Goal: Information Seeking & Learning: Learn about a topic

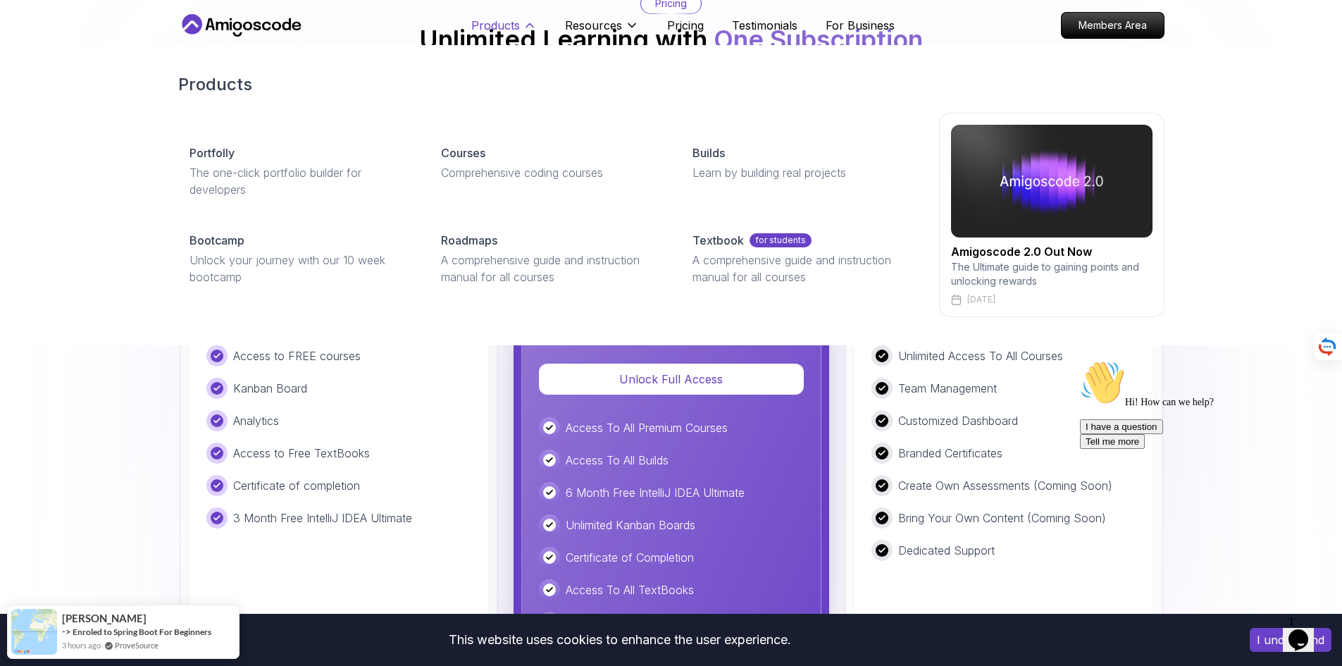
click at [507, 21] on p "Products" at bounding box center [495, 25] width 49 height 17
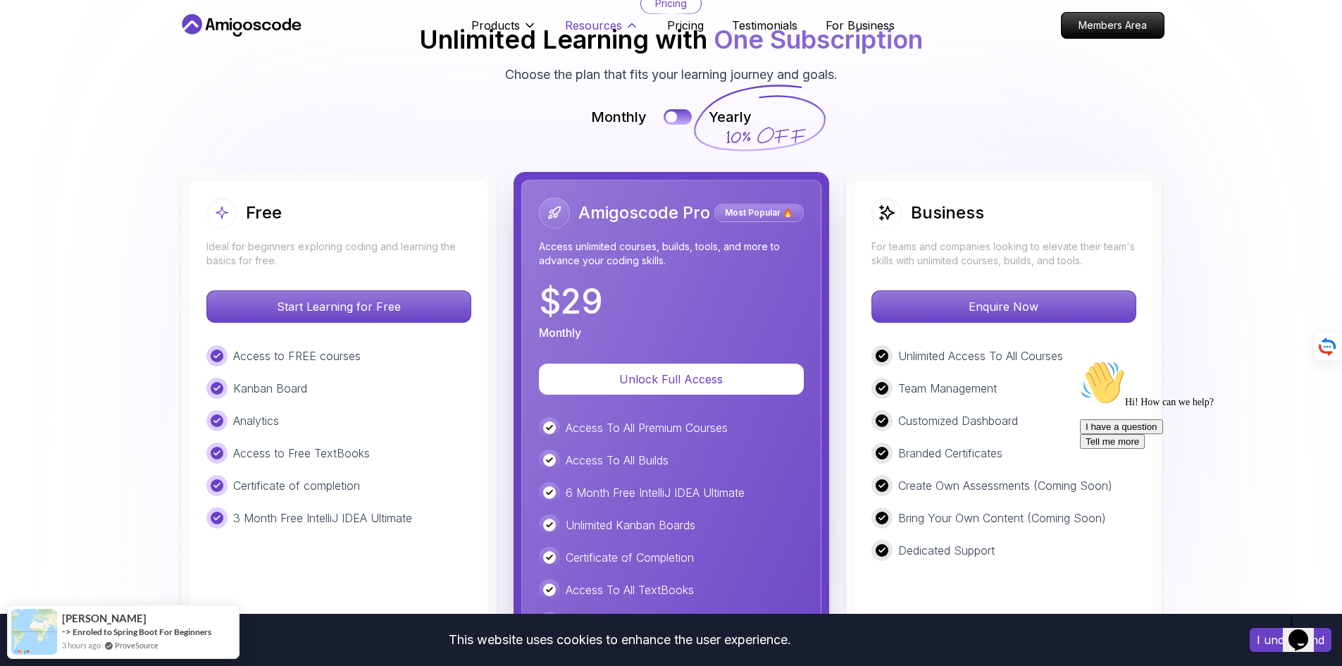
click at [580, 23] on p "Resources" at bounding box center [593, 25] width 57 height 17
click at [516, 22] on p "Products" at bounding box center [495, 25] width 49 height 17
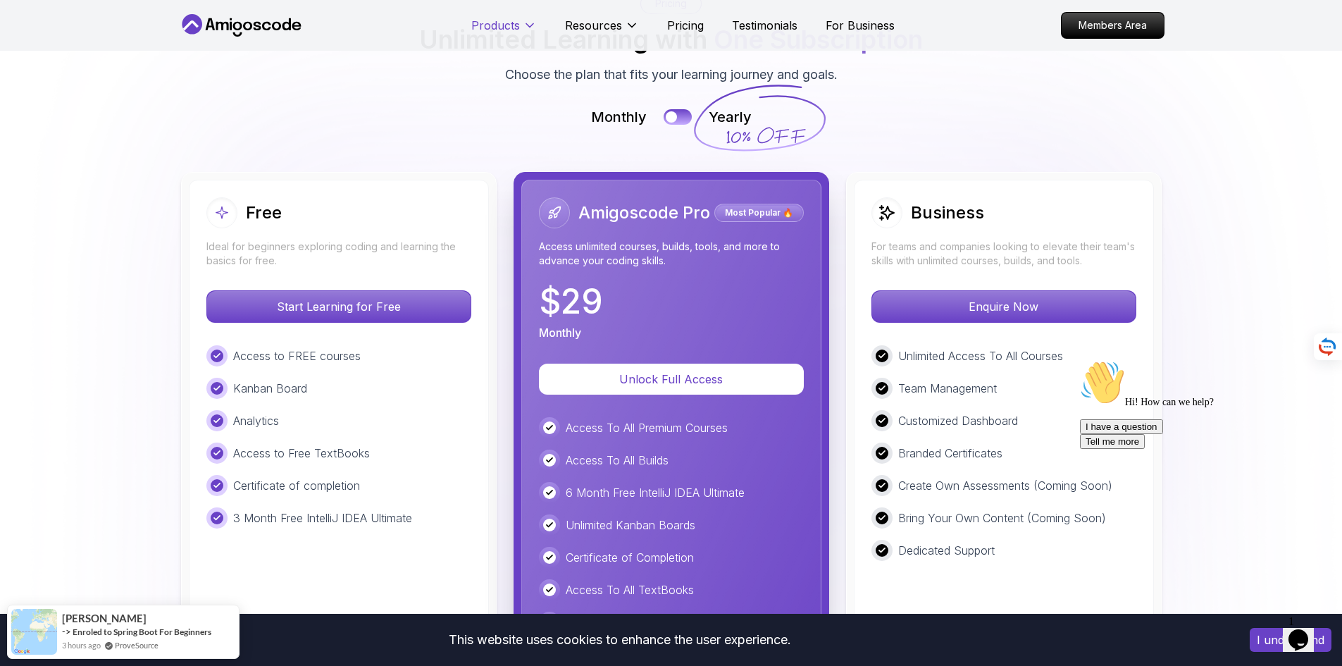
click at [516, 22] on p "Products" at bounding box center [495, 25] width 49 height 17
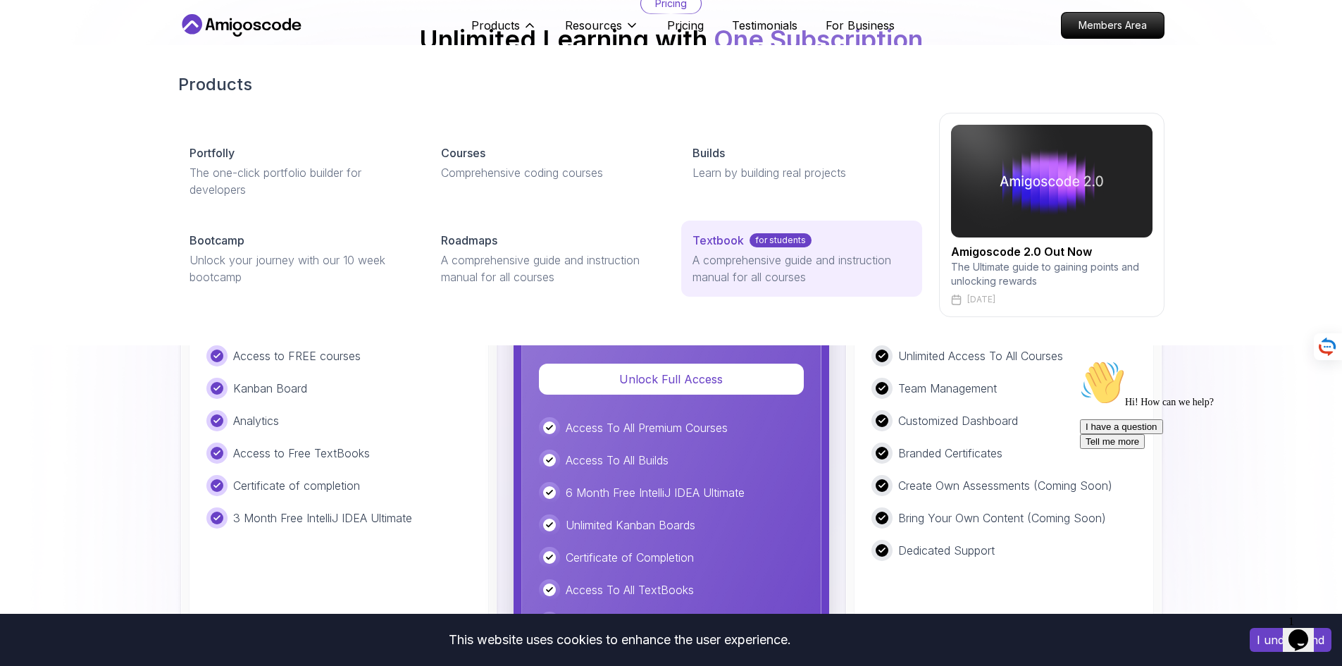
scroll to position [3266, 0]
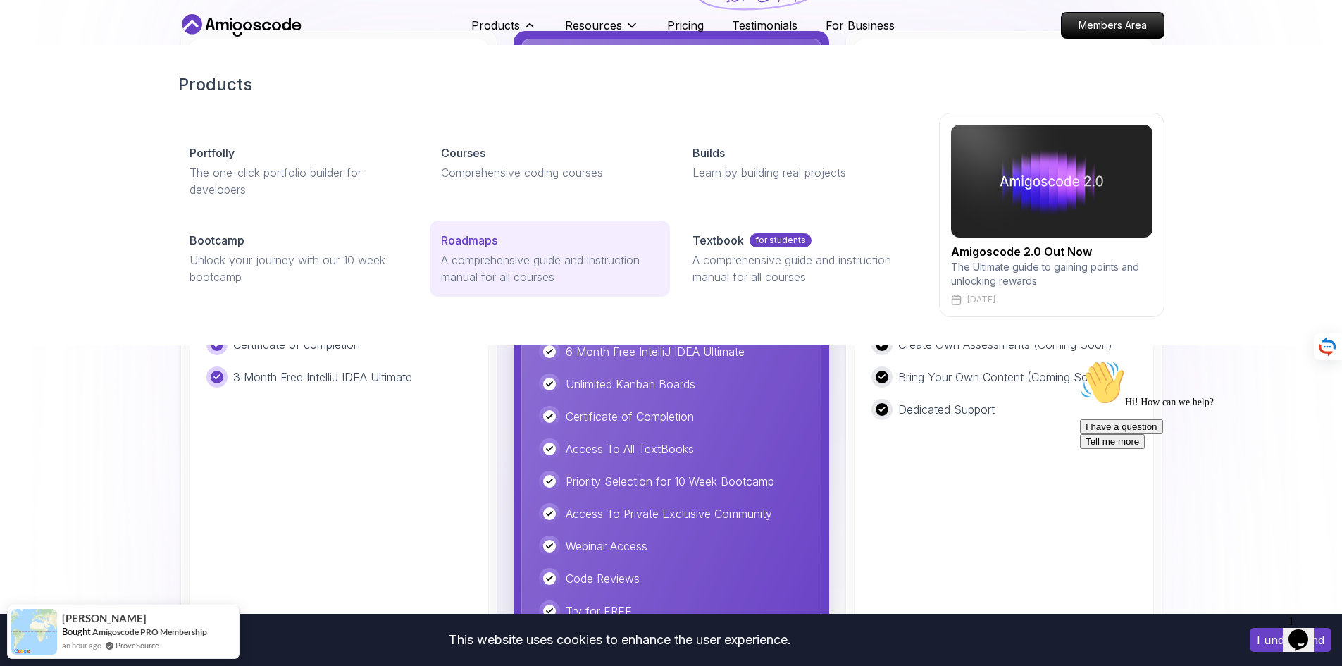
click at [503, 255] on p "A comprehensive guide and instruction manual for all courses" at bounding box center [550, 268] width 218 height 34
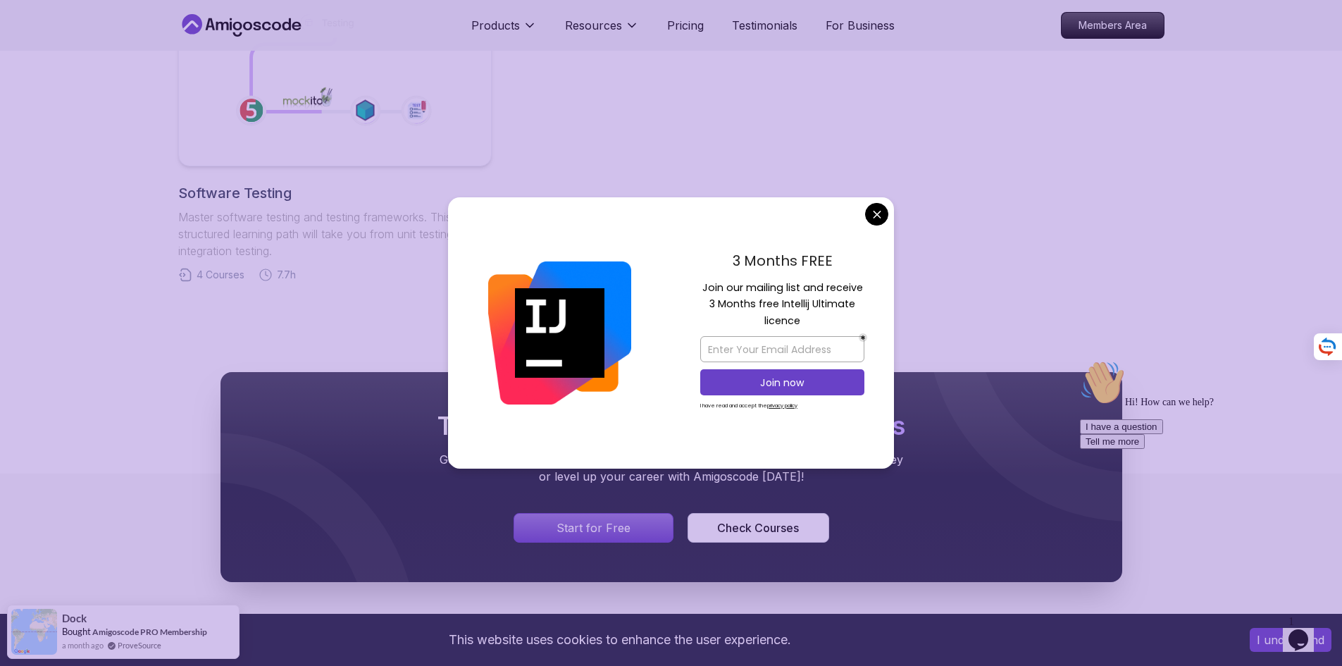
scroll to position [986, 0]
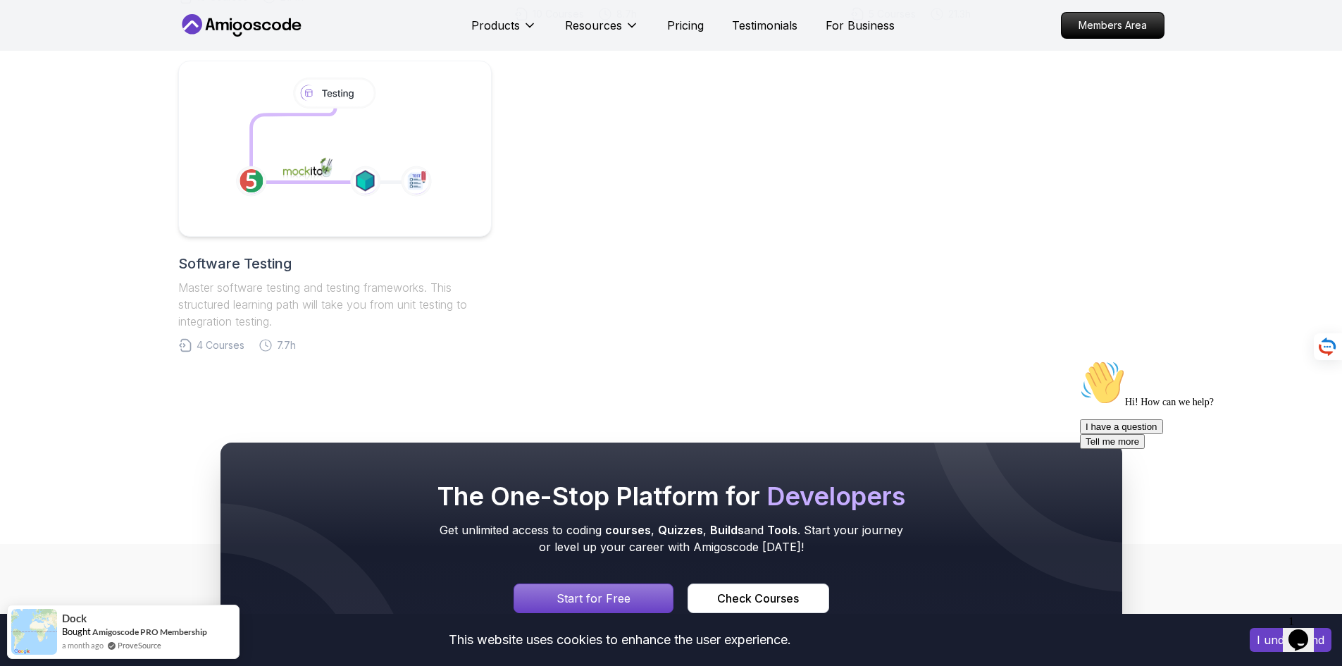
click at [883, 216] on body "This website uses cookies to enhance the user experience. I understand Products…" at bounding box center [671, 60] width 1342 height 2093
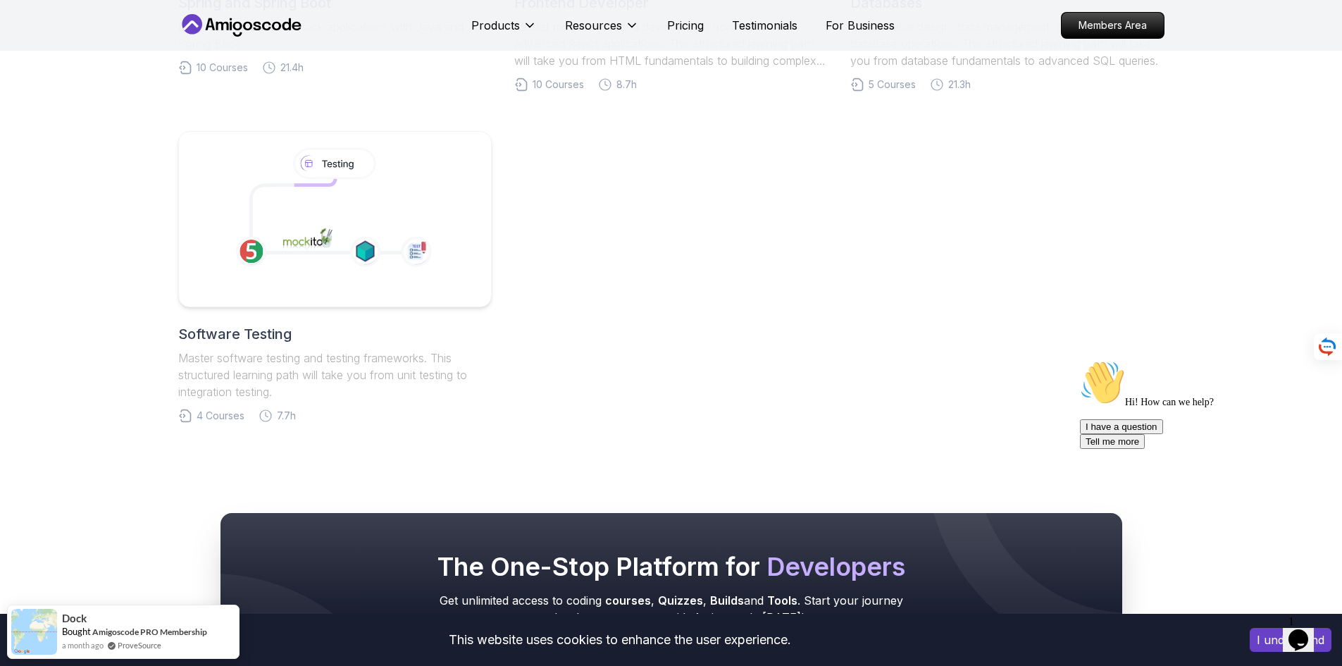
scroll to position [634, 0]
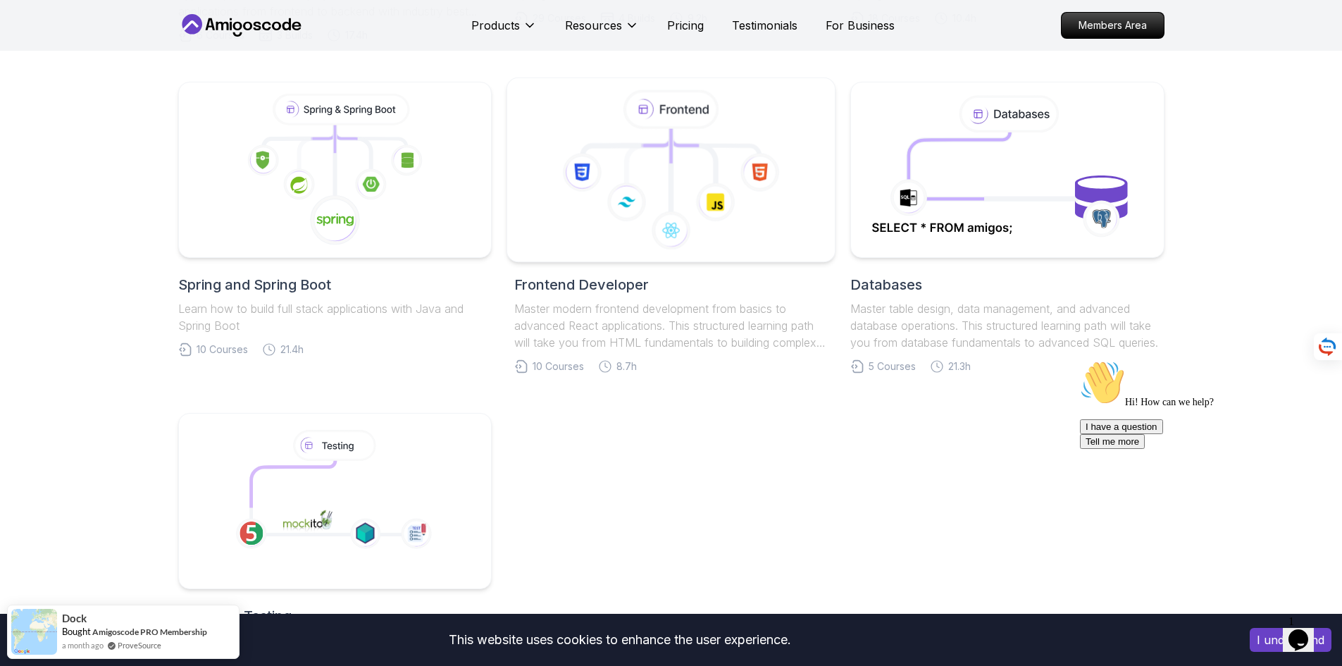
click at [708, 235] on icon at bounding box center [671, 170] width 304 height 160
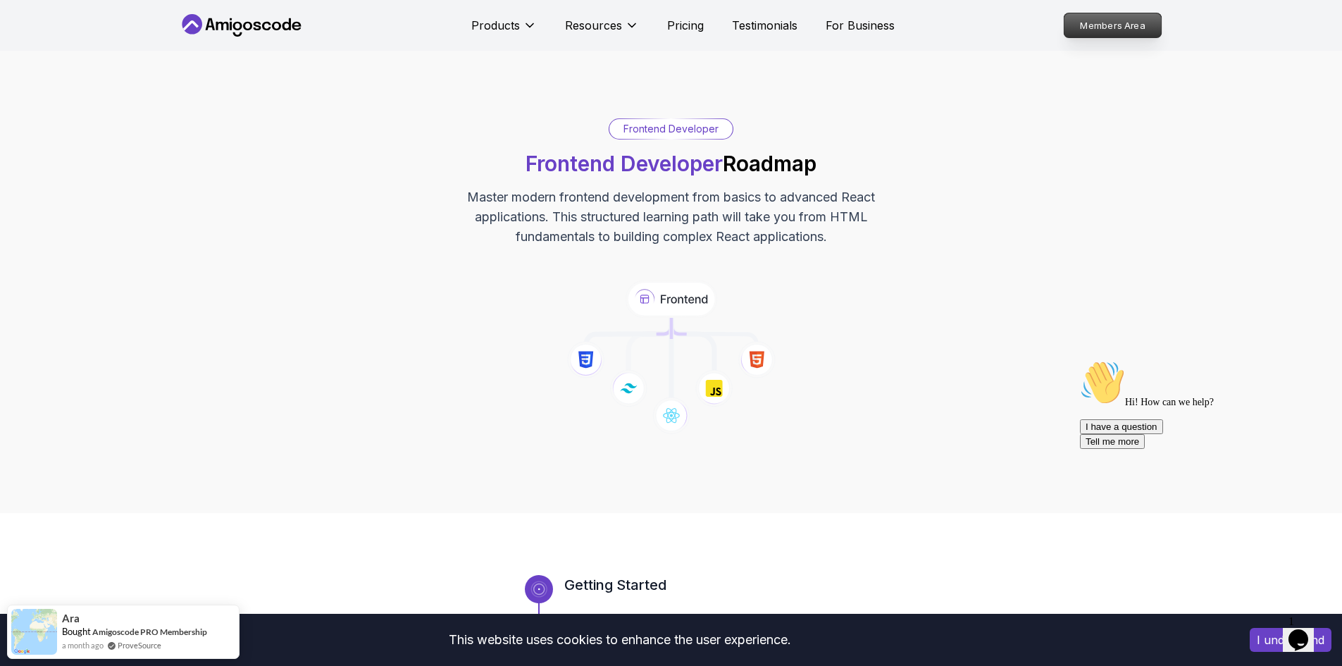
click at [1105, 18] on p "Members Area" at bounding box center [1112, 25] width 97 height 24
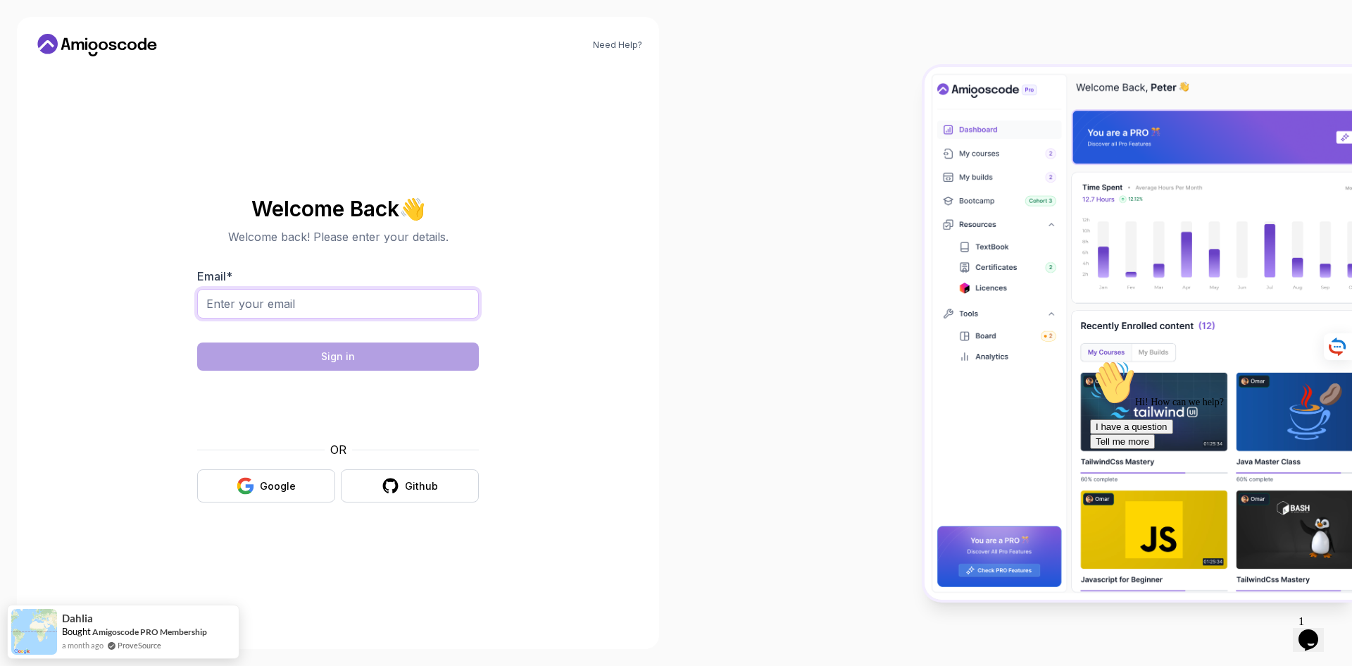
click at [342, 308] on input "Email *" at bounding box center [338, 304] width 282 height 30
type input "[EMAIL_ADDRESS][DOMAIN_NAME]"
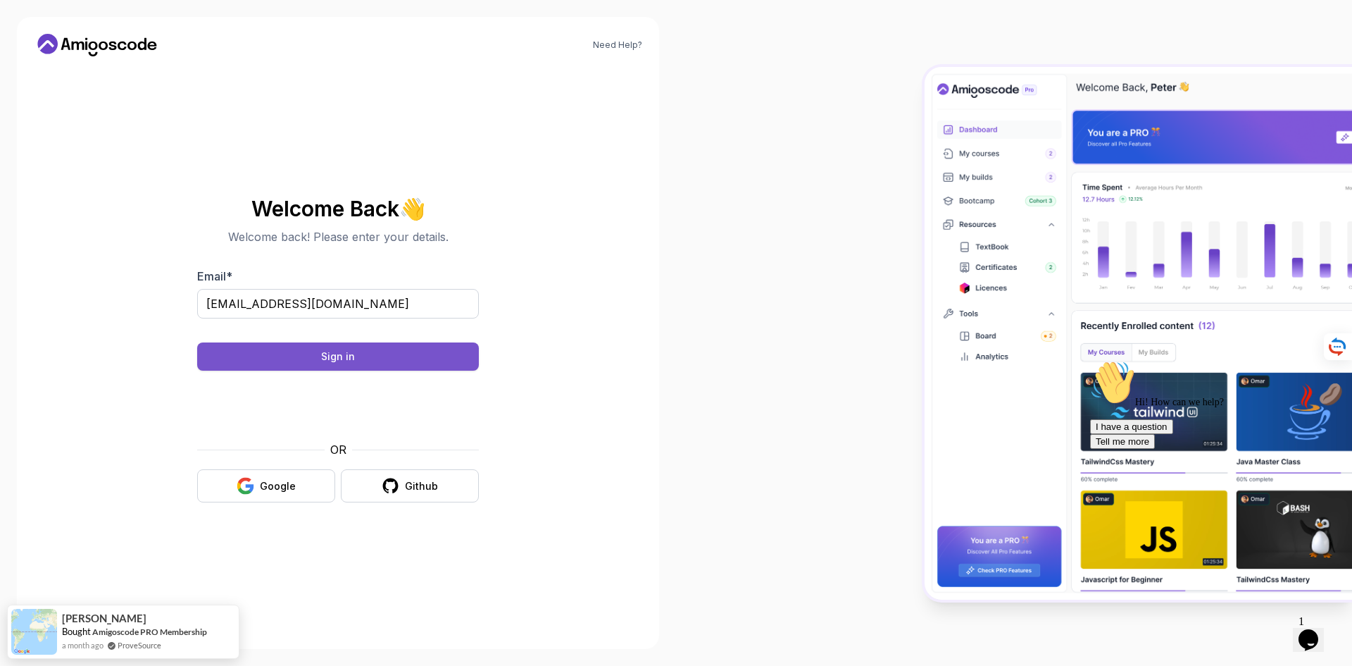
click at [403, 360] on button "Sign in" at bounding box center [338, 356] width 282 height 28
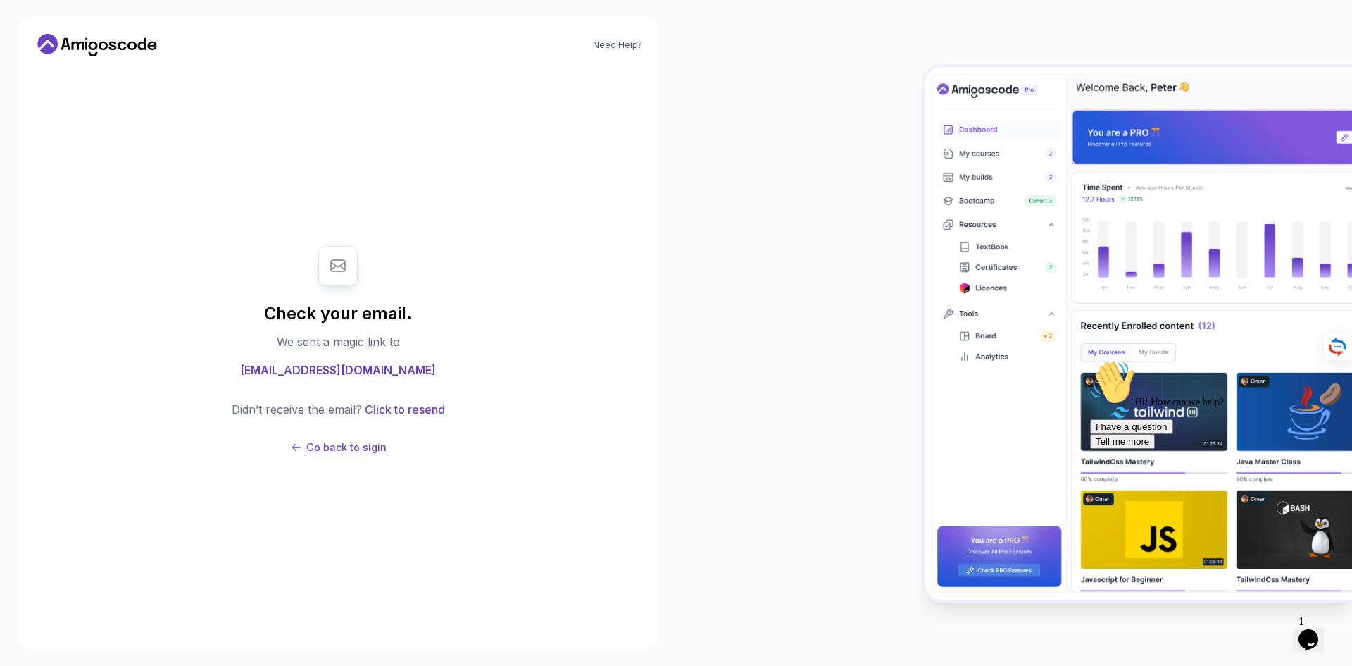
click at [371, 444] on p "Go back to sigin" at bounding box center [346, 447] width 80 height 14
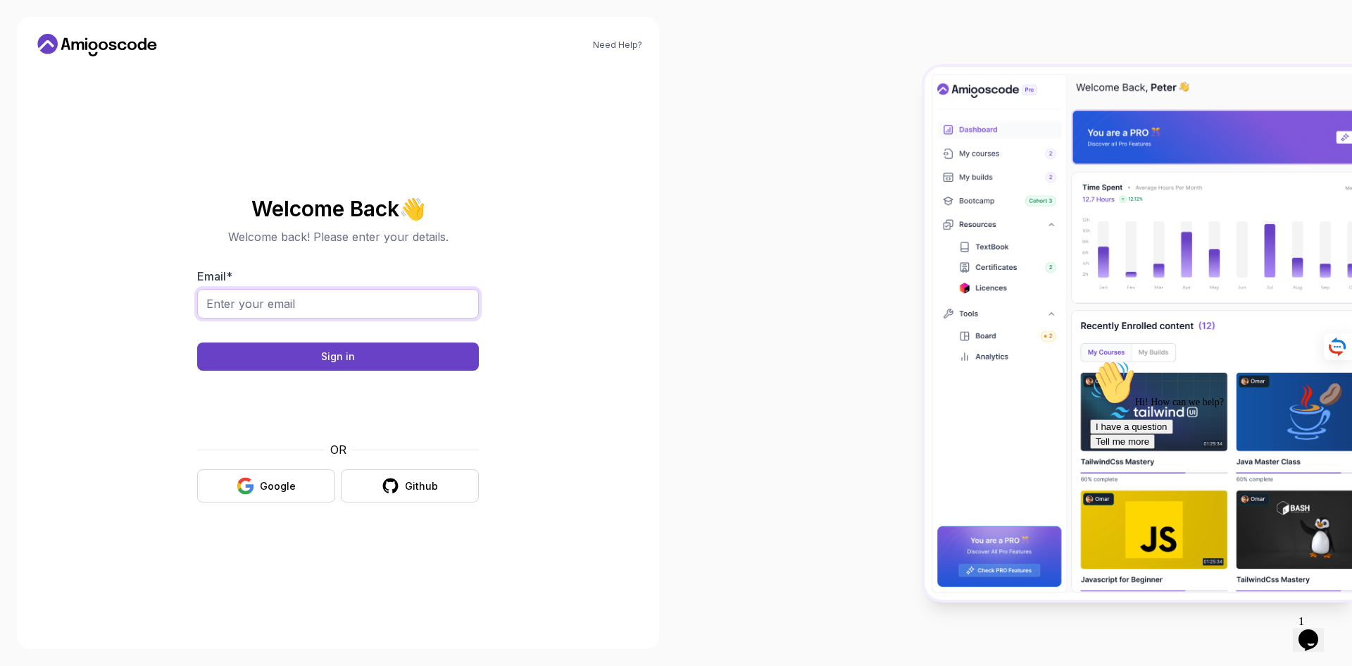
click at [287, 309] on input "Email *" at bounding box center [338, 304] width 282 height 30
type input "[EMAIL_ADDRESS][DOMAIN_NAME]"
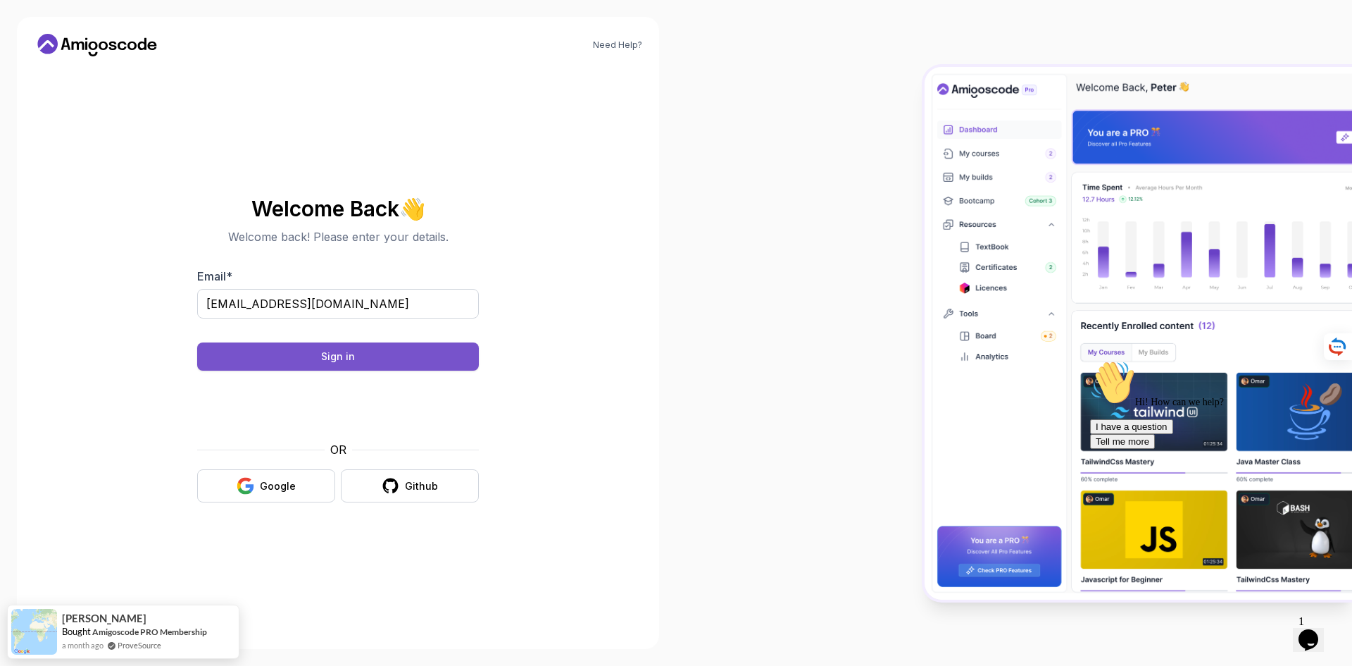
click at [387, 364] on button "Sign in" at bounding box center [338, 356] width 282 height 28
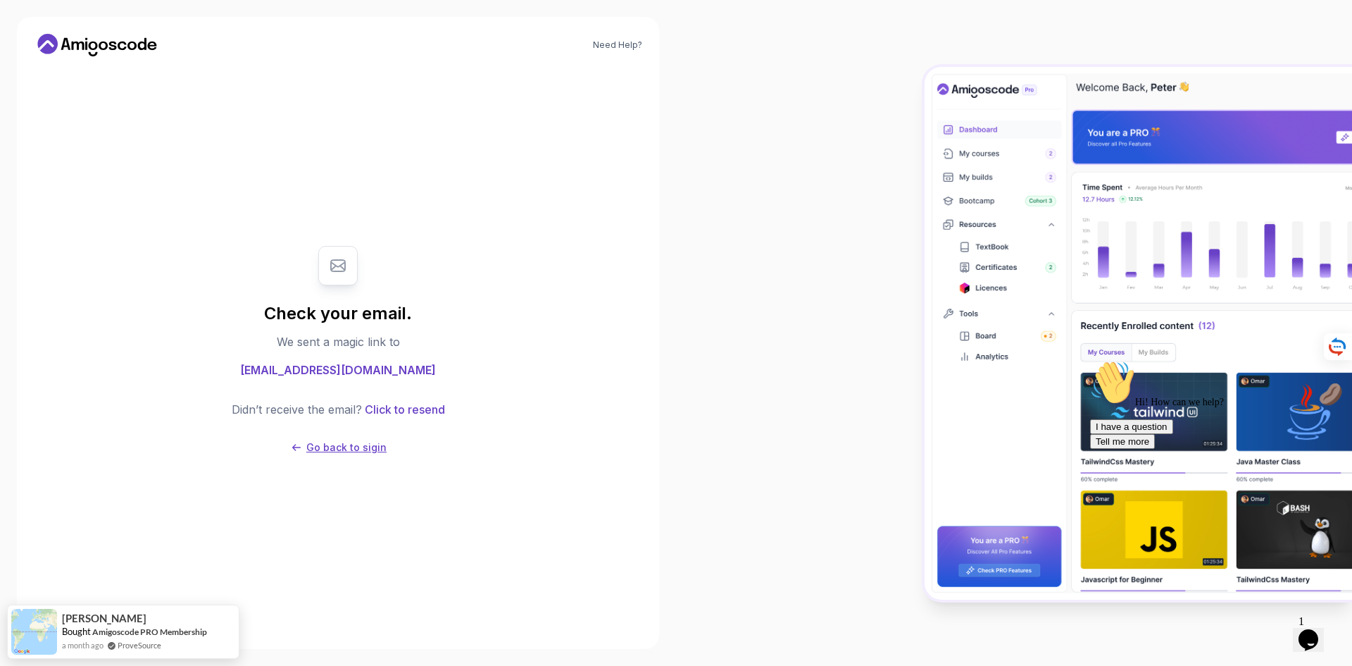
click at [363, 446] on p "Go back to sigin" at bounding box center [346, 447] width 80 height 14
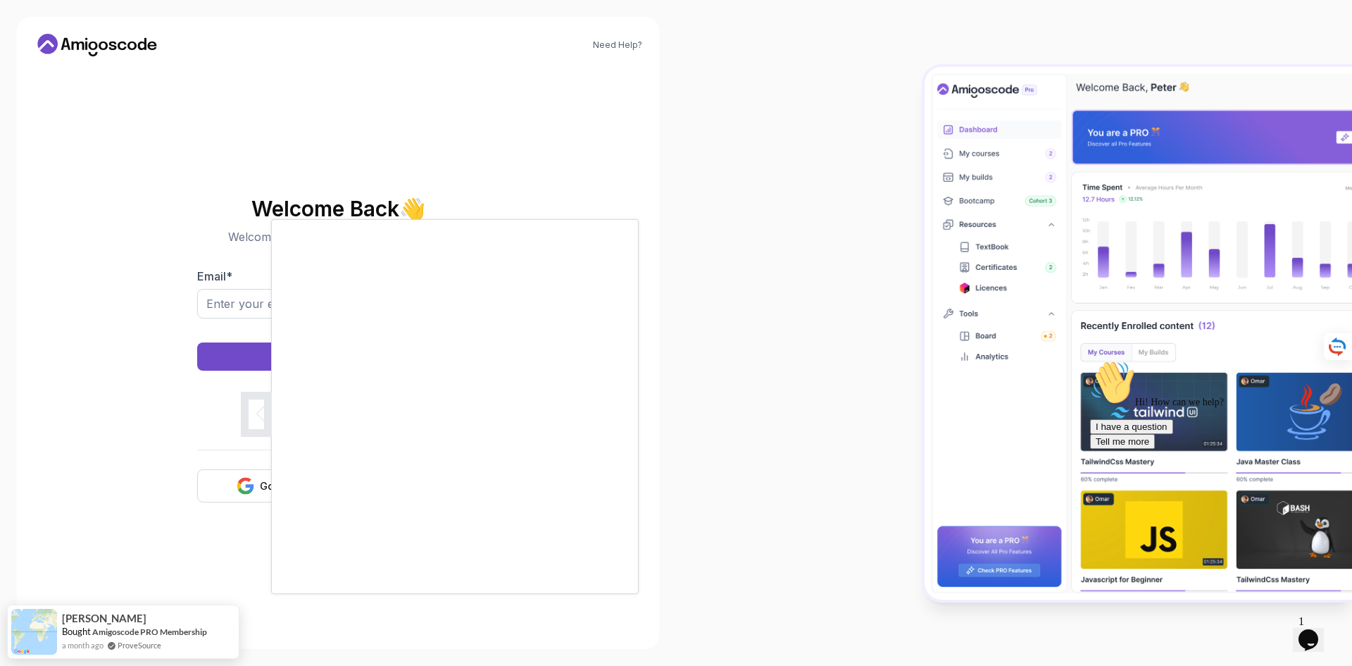
click at [254, 483] on div at bounding box center [676, 333] width 1352 height 666
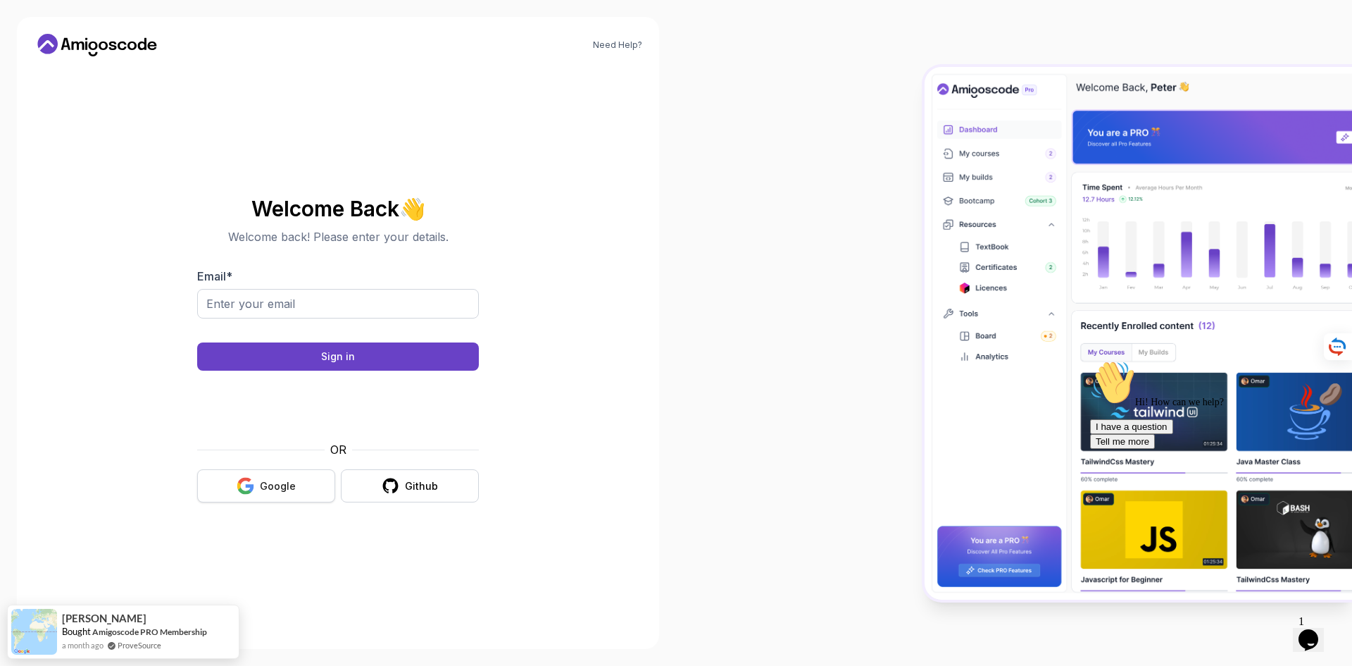
click at [290, 480] on div "Google" at bounding box center [278, 486] width 36 height 14
click at [285, 485] on div "Google" at bounding box center [278, 486] width 36 height 14
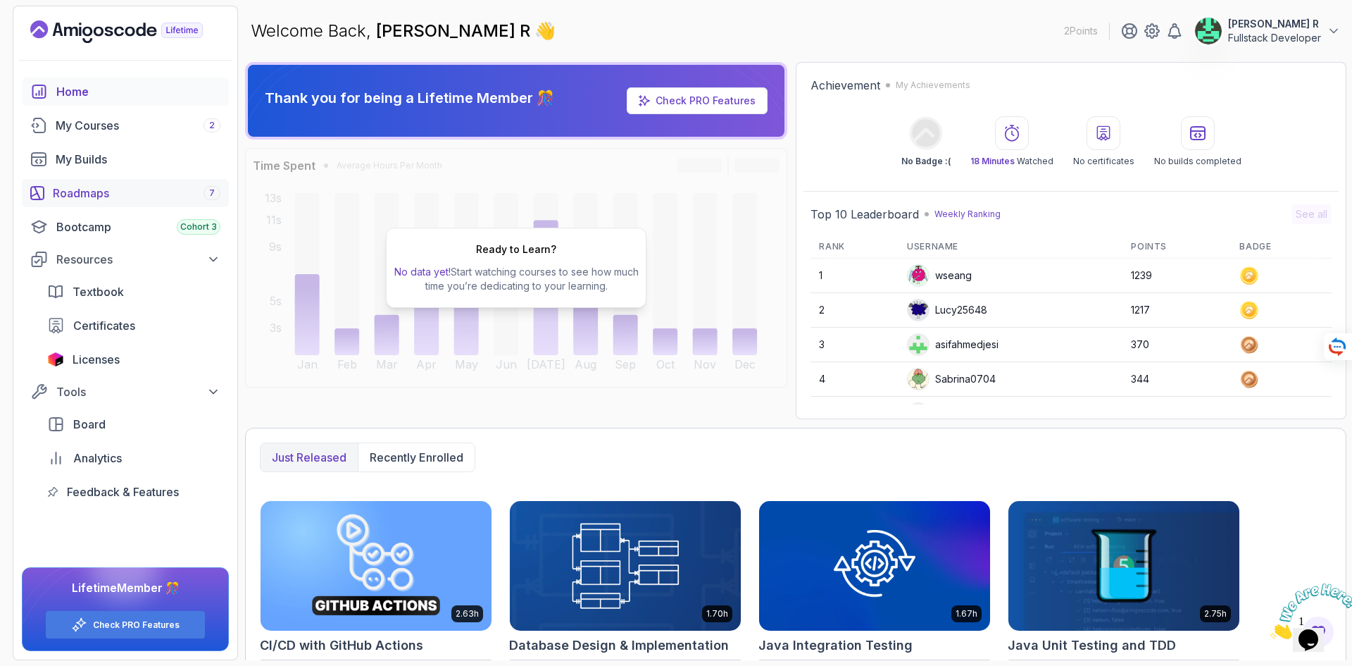
click at [105, 195] on div "Roadmaps 7" at bounding box center [137, 193] width 168 height 17
click at [99, 226] on div "Bootcamp Cohort 3" at bounding box center [138, 226] width 164 height 17
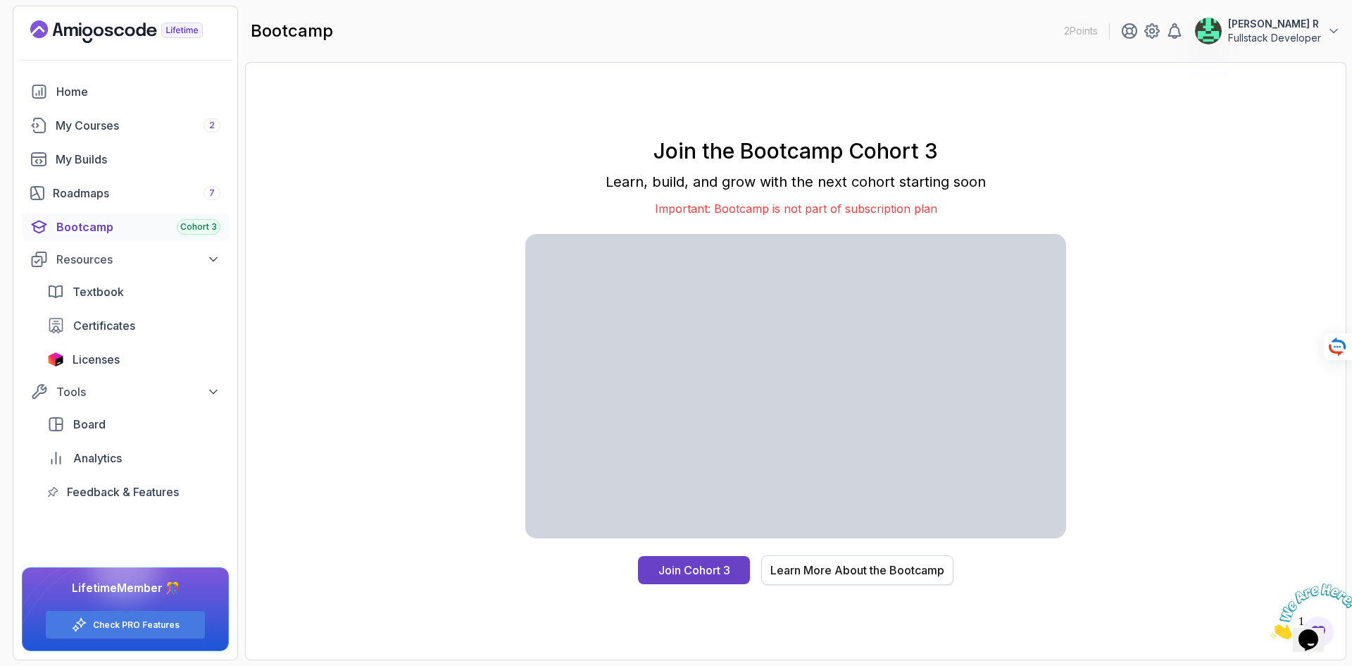
click at [863, 568] on div "Learn More About the Bootcamp" at bounding box center [858, 569] width 174 height 17
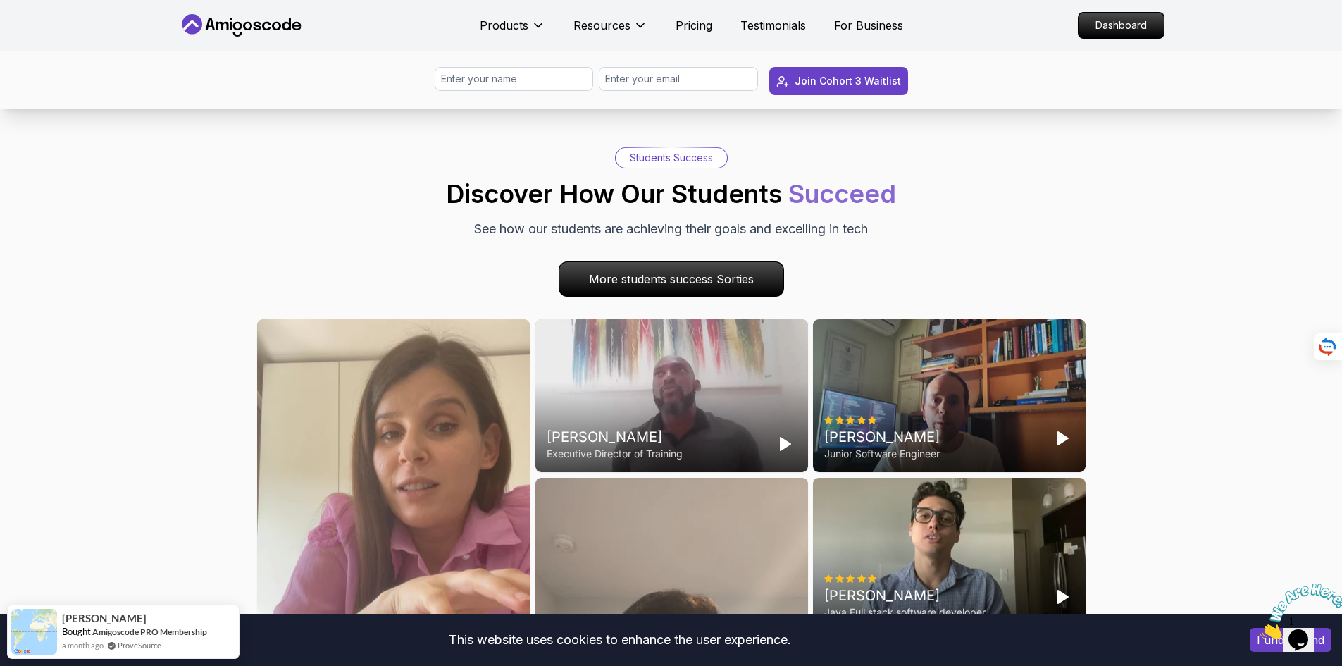
scroll to position [3874, 0]
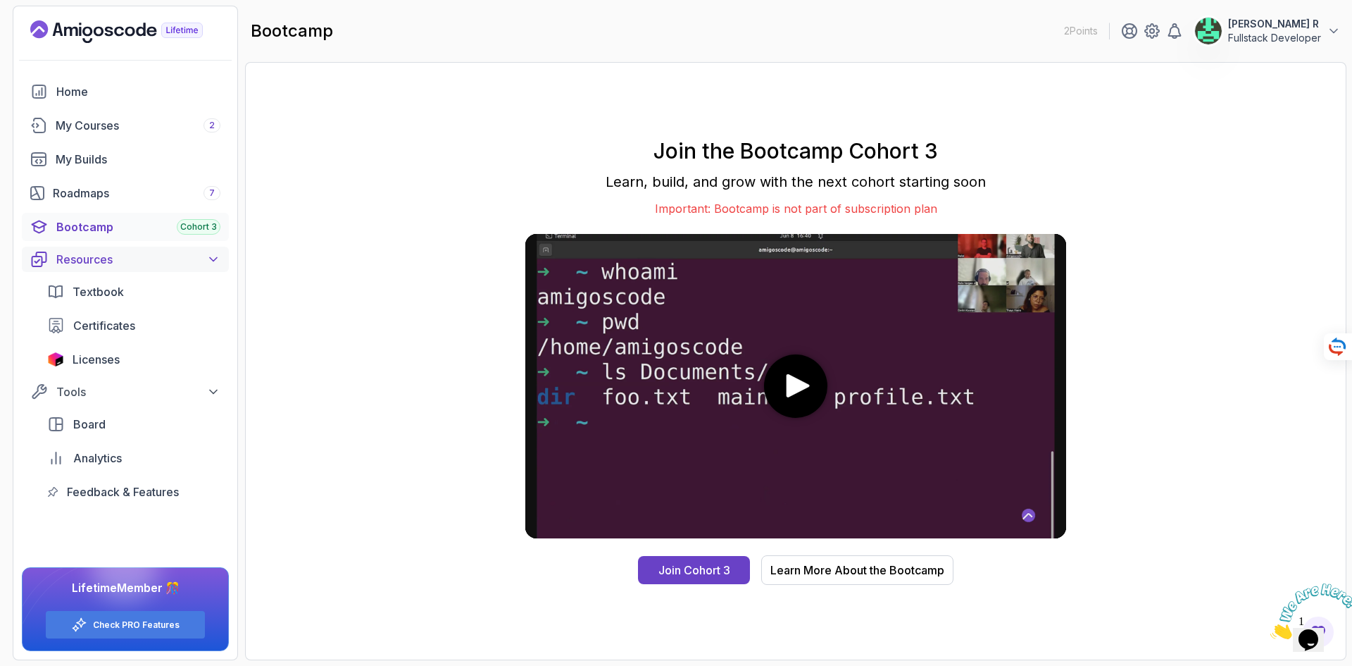
click at [106, 267] on div "Resources" at bounding box center [138, 259] width 164 height 17
click at [99, 199] on div "Roadmaps 7" at bounding box center [137, 193] width 168 height 17
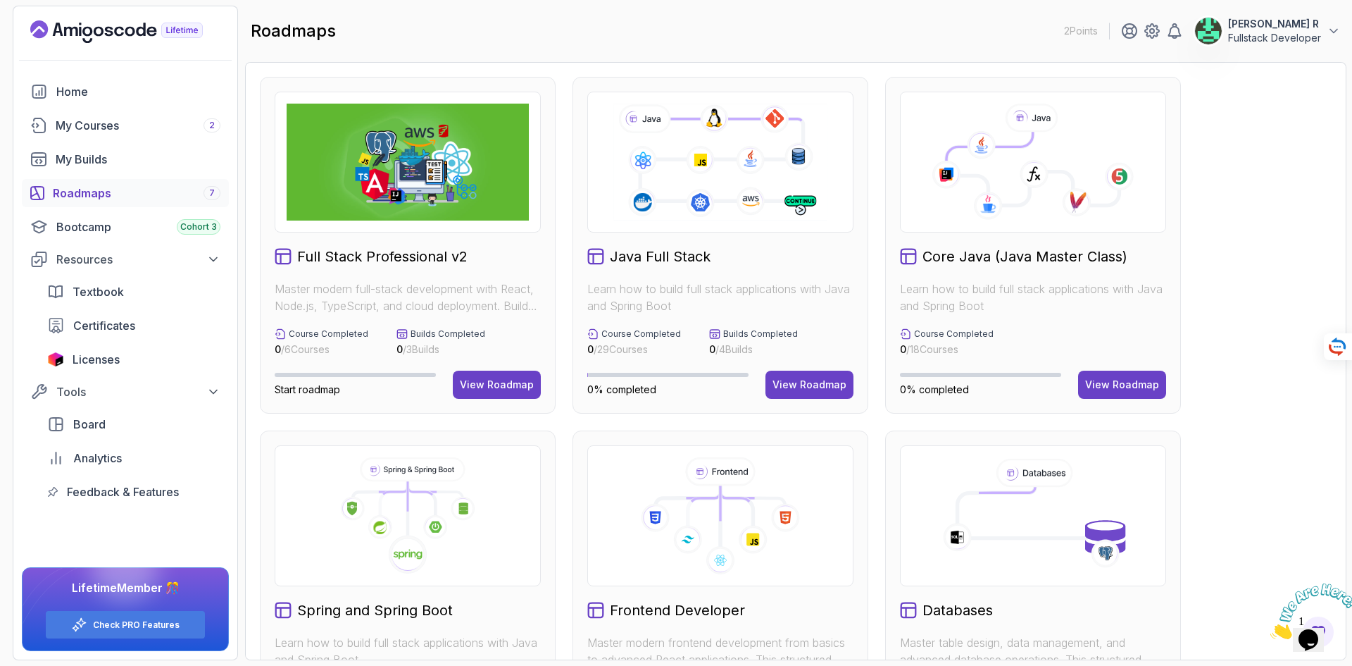
scroll to position [211, 0]
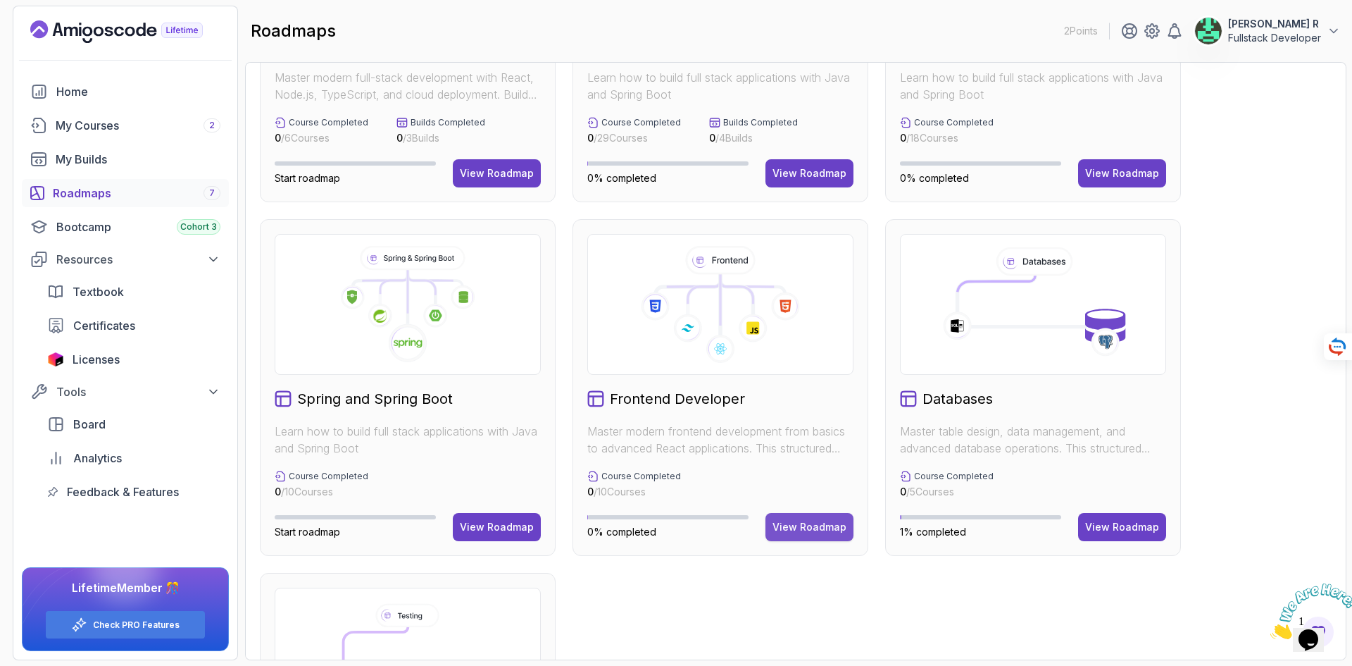
click at [823, 531] on div "View Roadmap" at bounding box center [810, 527] width 74 height 14
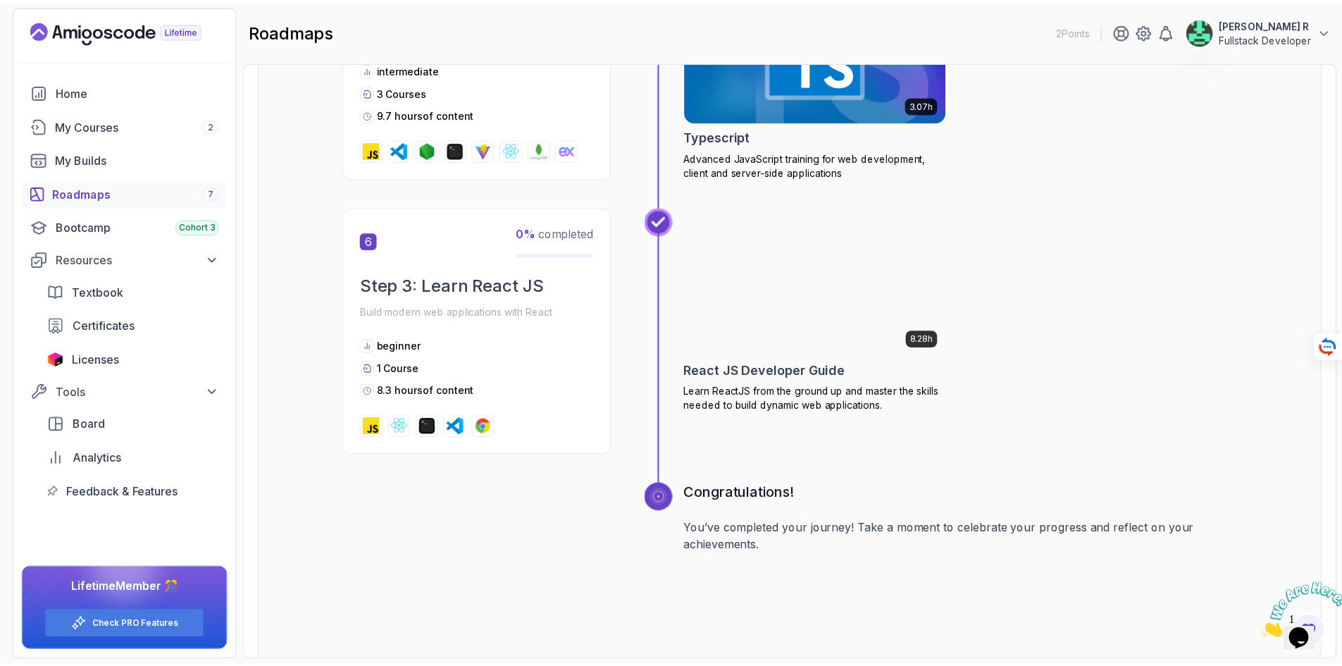
scroll to position [1906, 0]
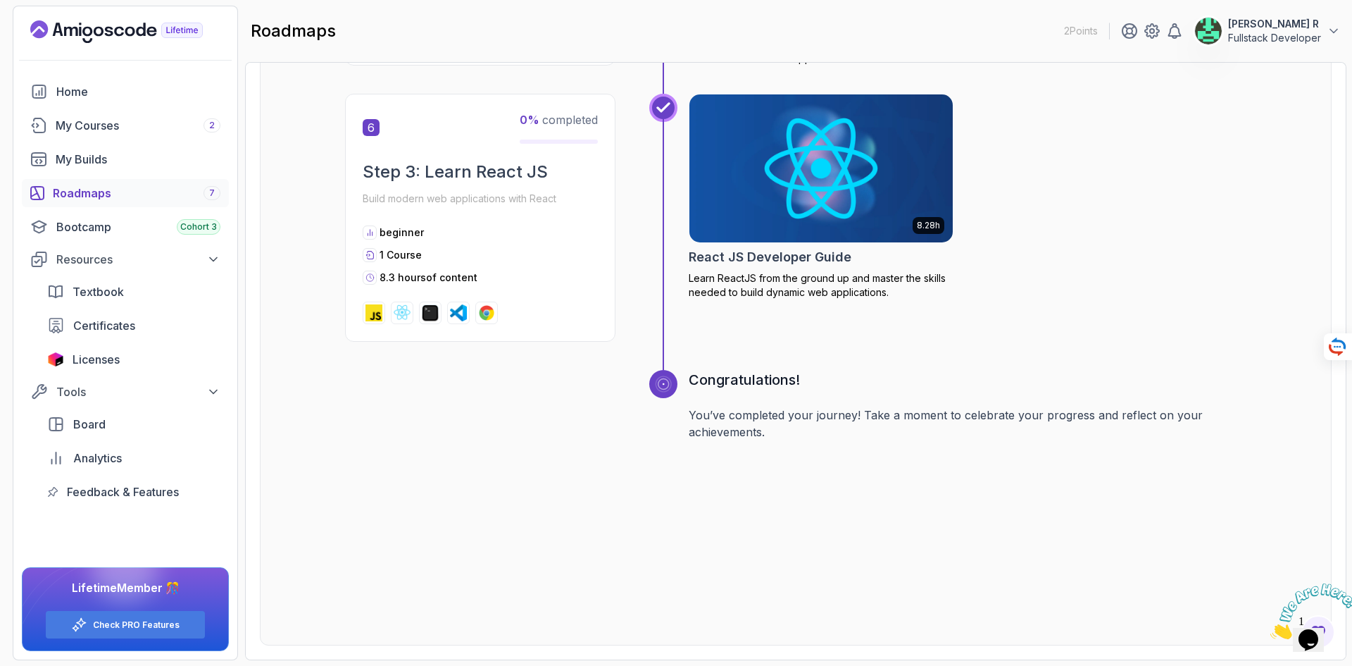
click at [832, 213] on img at bounding box center [821, 168] width 277 height 155
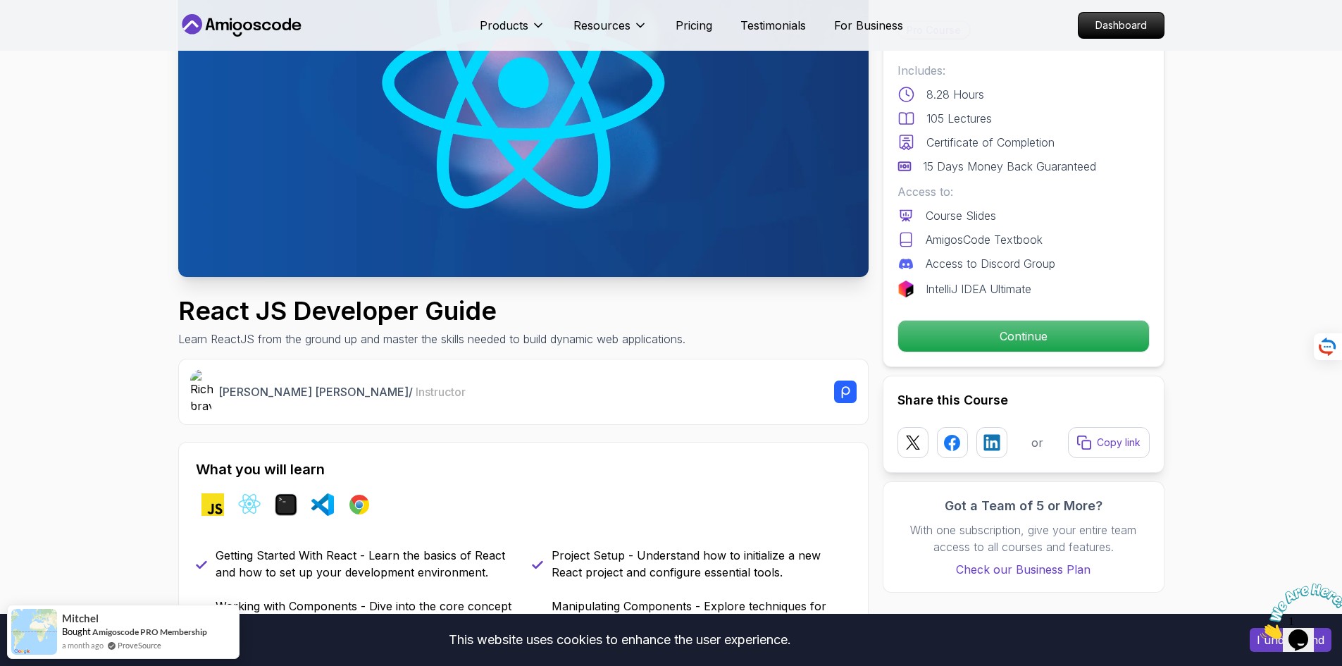
scroll to position [211, 0]
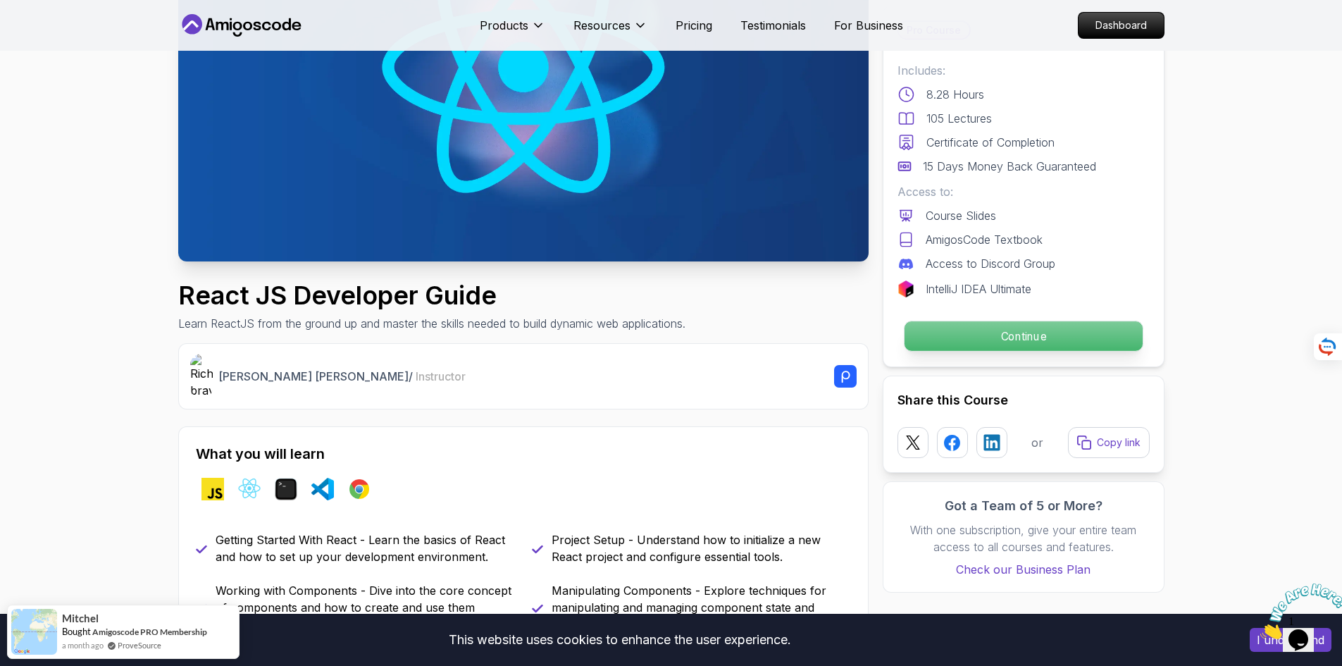
click at [1021, 328] on p "Continue" at bounding box center [1023, 336] width 238 height 30
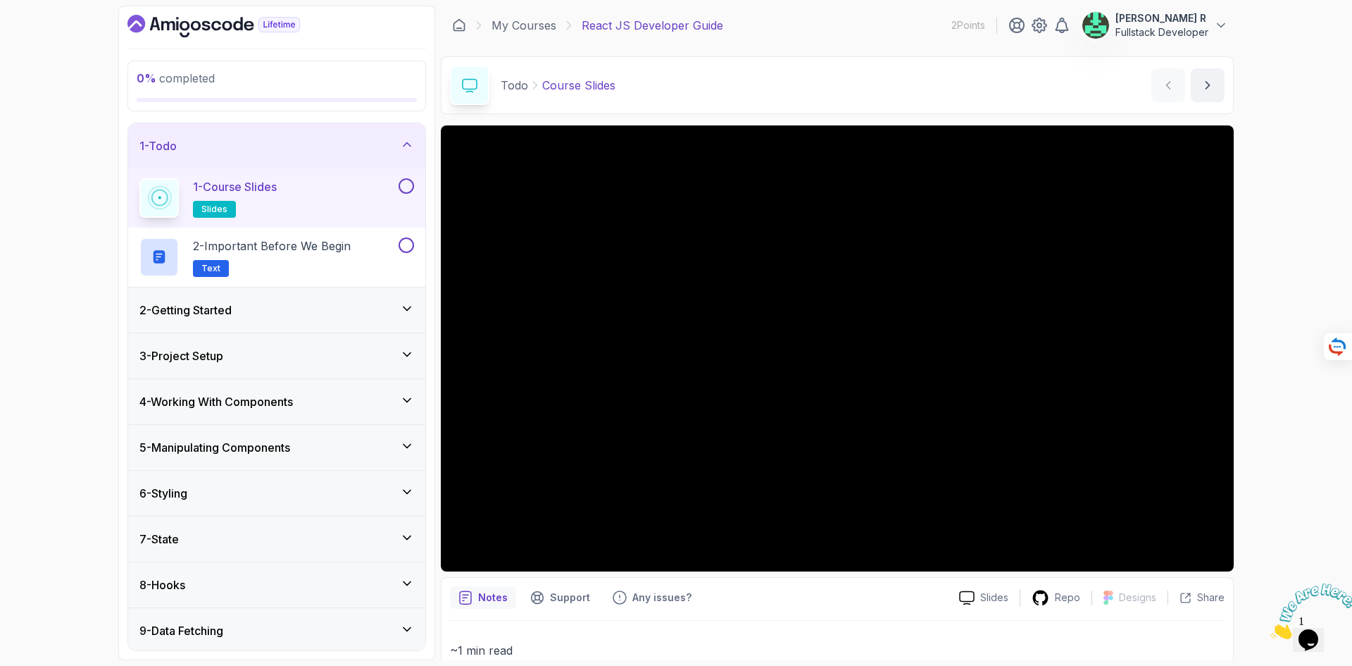
click at [369, 318] on div "2 - Getting Started" at bounding box center [276, 309] width 275 height 17
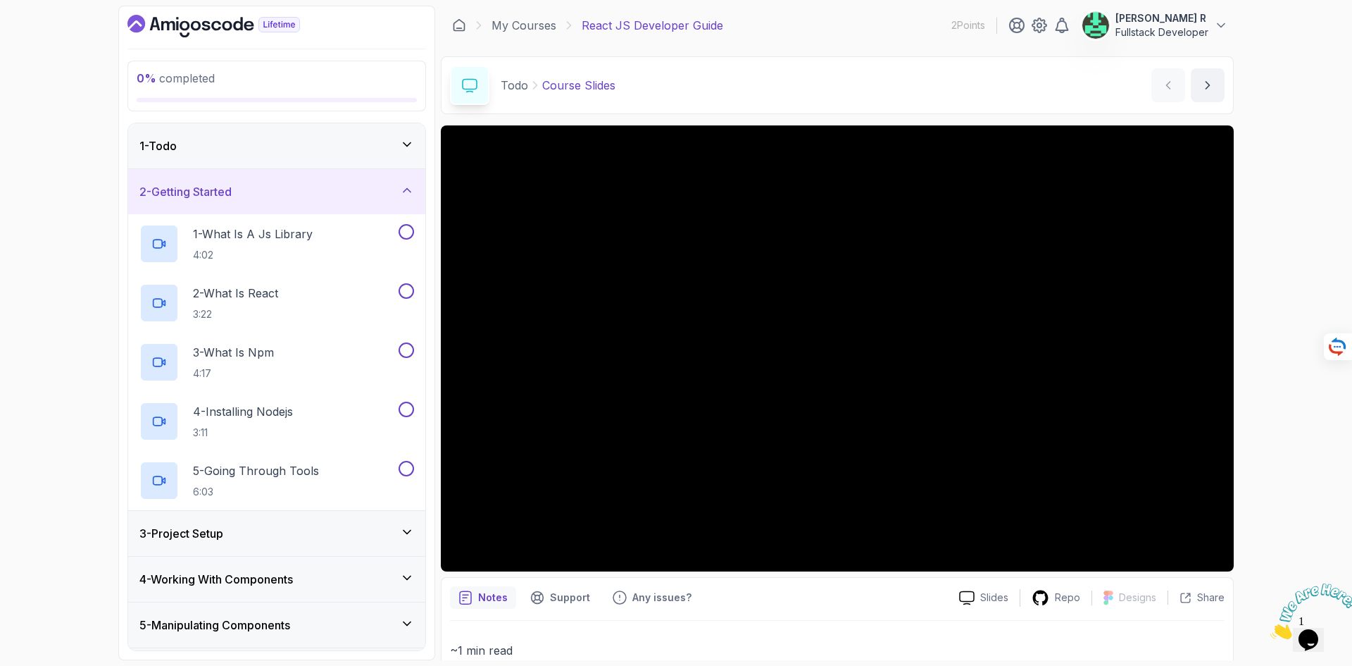
click at [235, 142] on div "1 - Todo" at bounding box center [276, 145] width 275 height 17
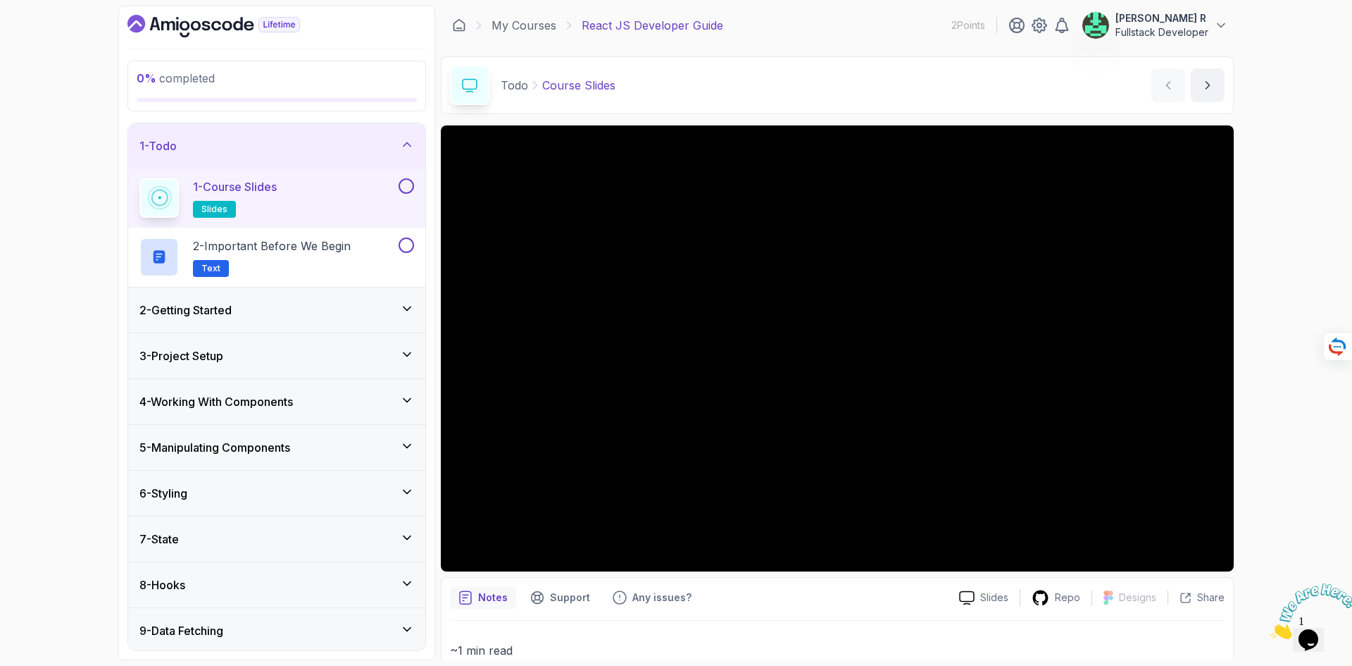
click at [285, 188] on div "1 - Course Slides slides" at bounding box center [267, 197] width 256 height 39
click at [308, 253] on p "2 - Important Before We Begin" at bounding box center [272, 245] width 158 height 17
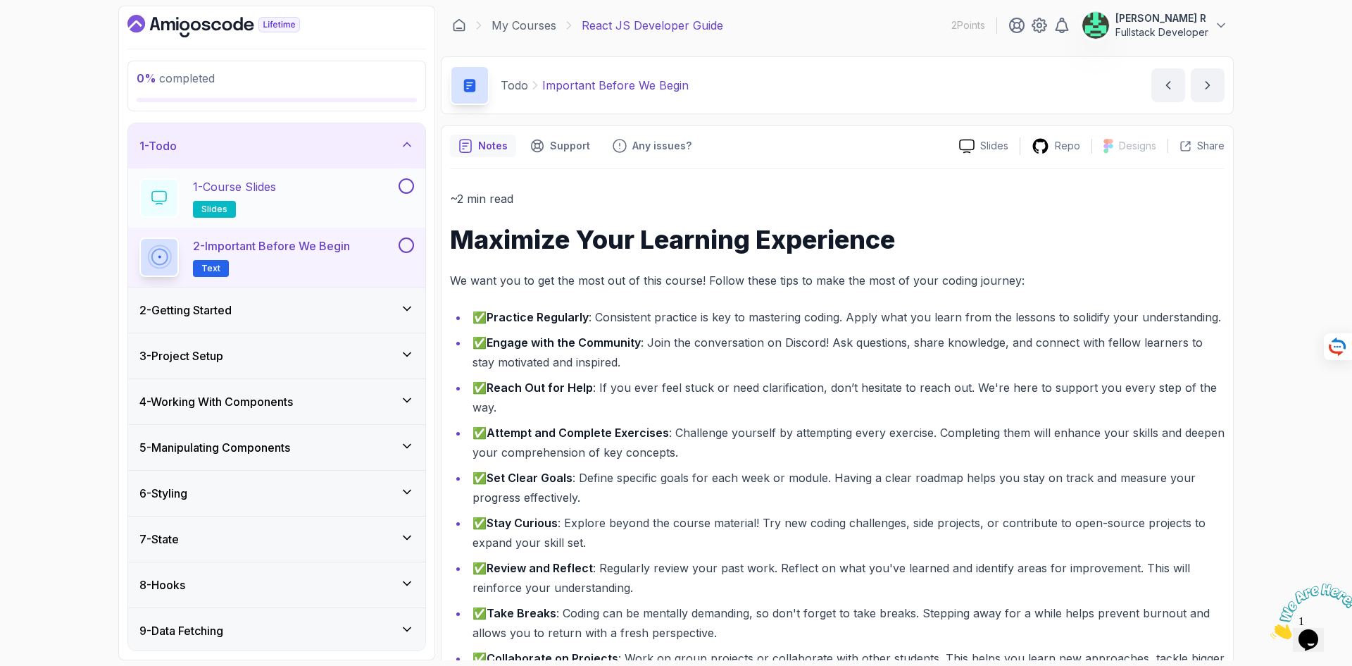
click at [297, 188] on div "1 - Course Slides slides" at bounding box center [267, 197] width 256 height 39
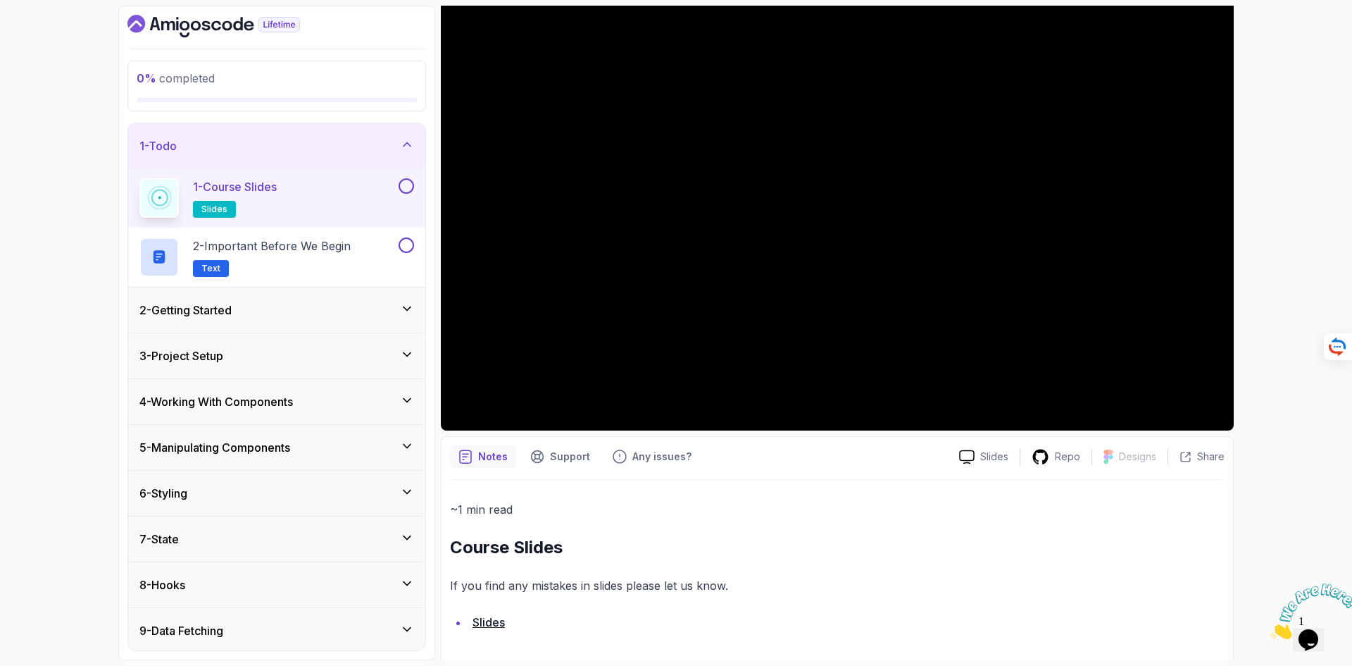
scroll to position [147, 0]
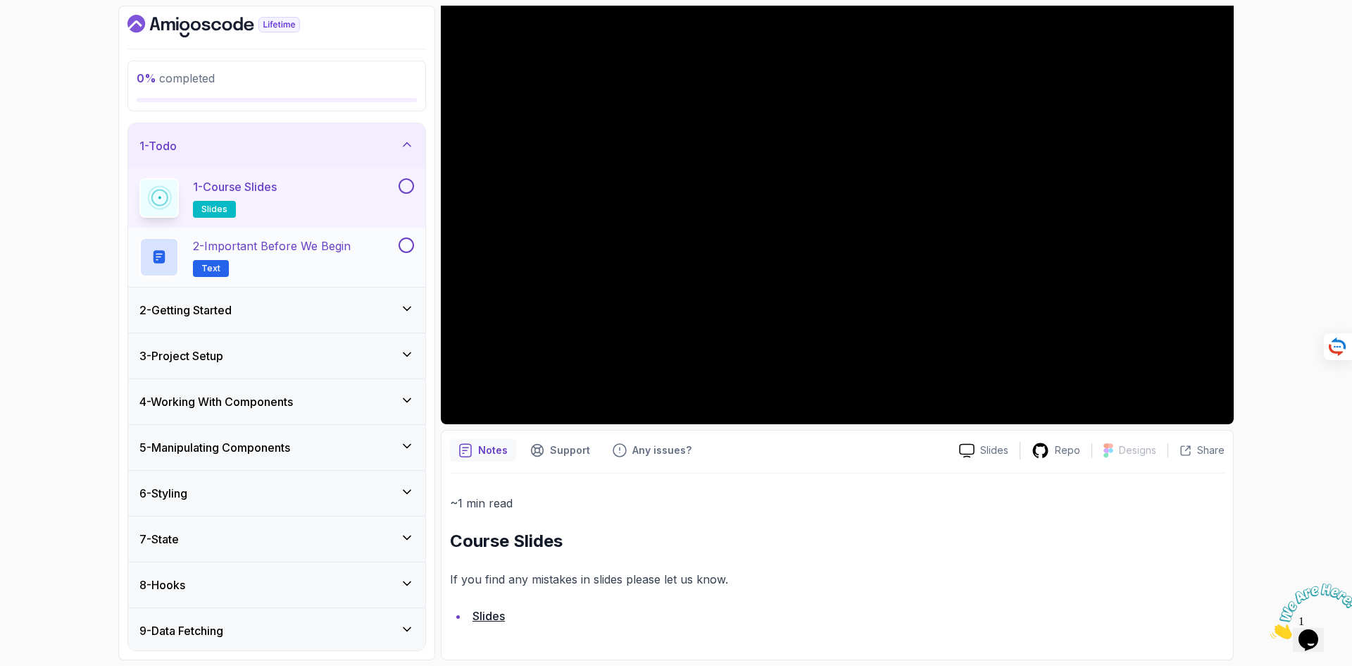
click at [316, 247] on p "2 - Important Before We Begin" at bounding box center [272, 245] width 158 height 17
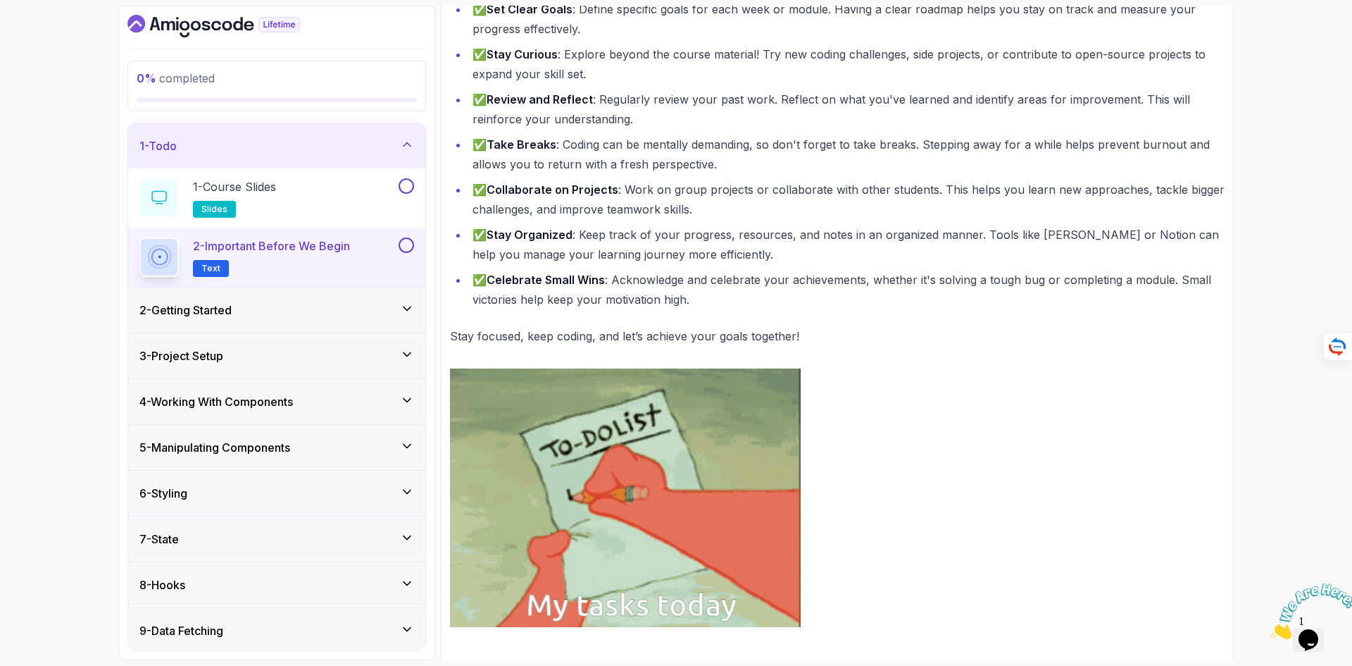
scroll to position [487, 0]
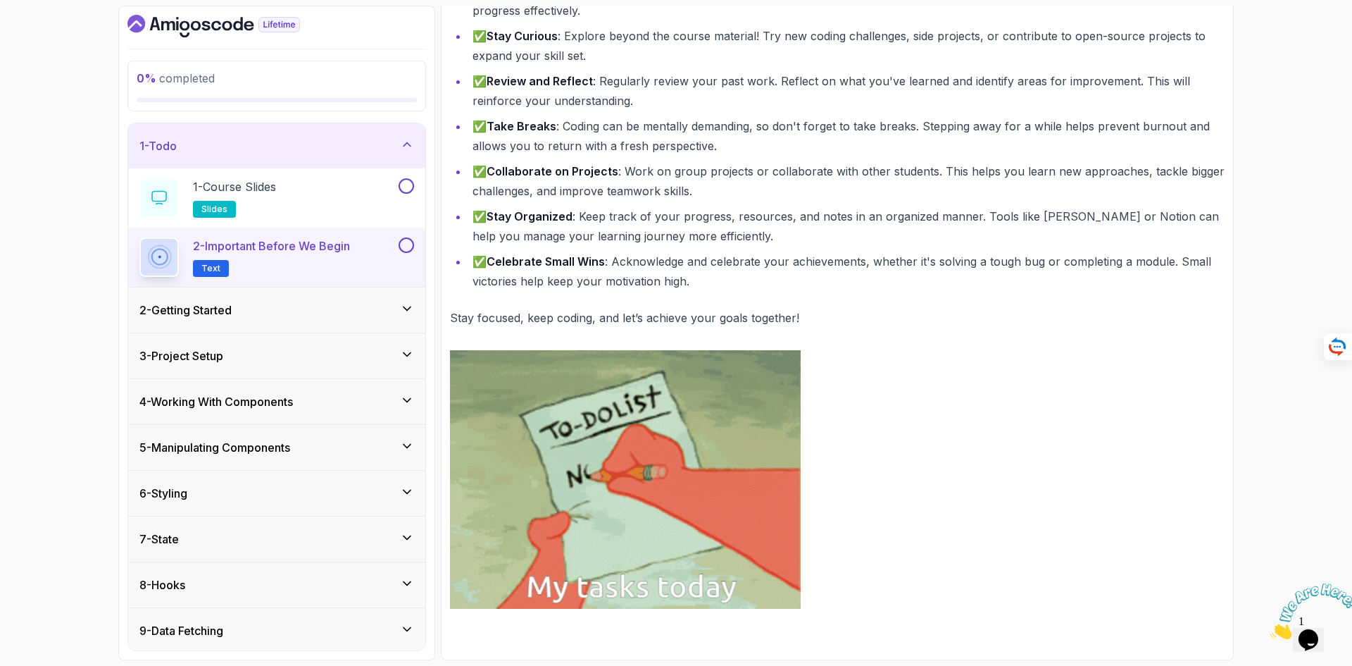
click at [213, 305] on h3 "2 - Getting Started" at bounding box center [185, 309] width 92 height 17
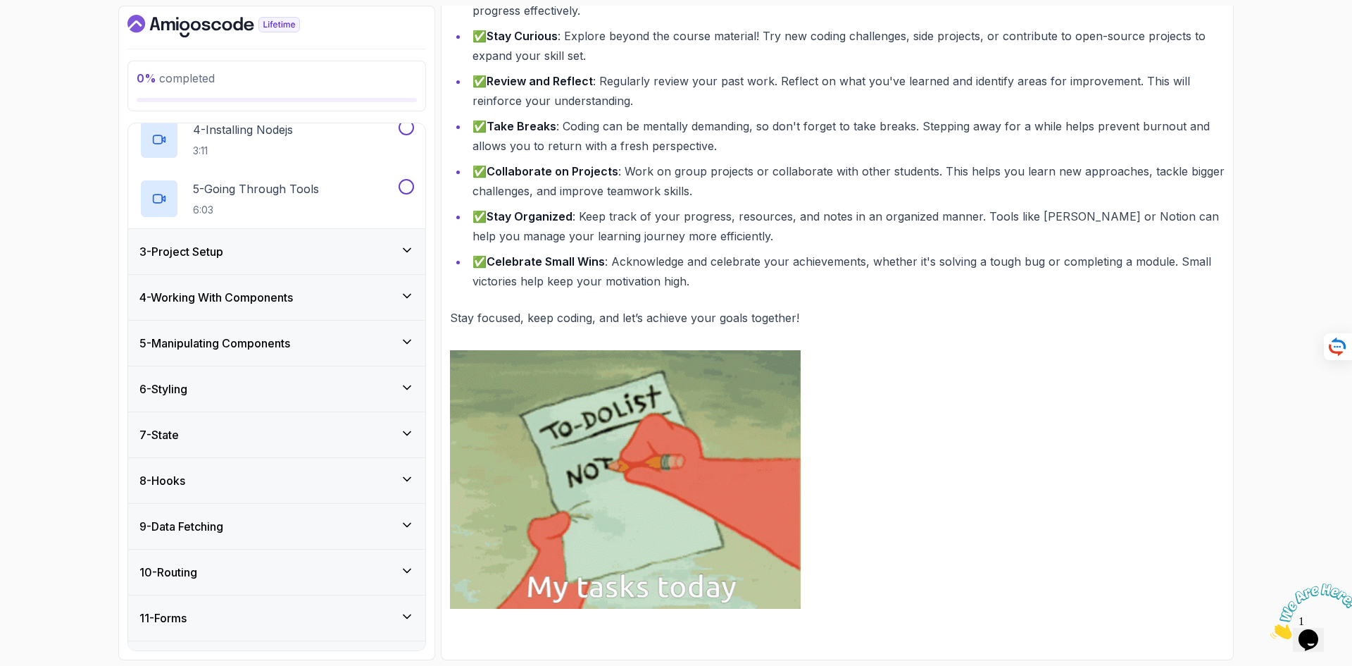
click at [302, 257] on div "3 - Project Setup" at bounding box center [276, 251] width 275 height 17
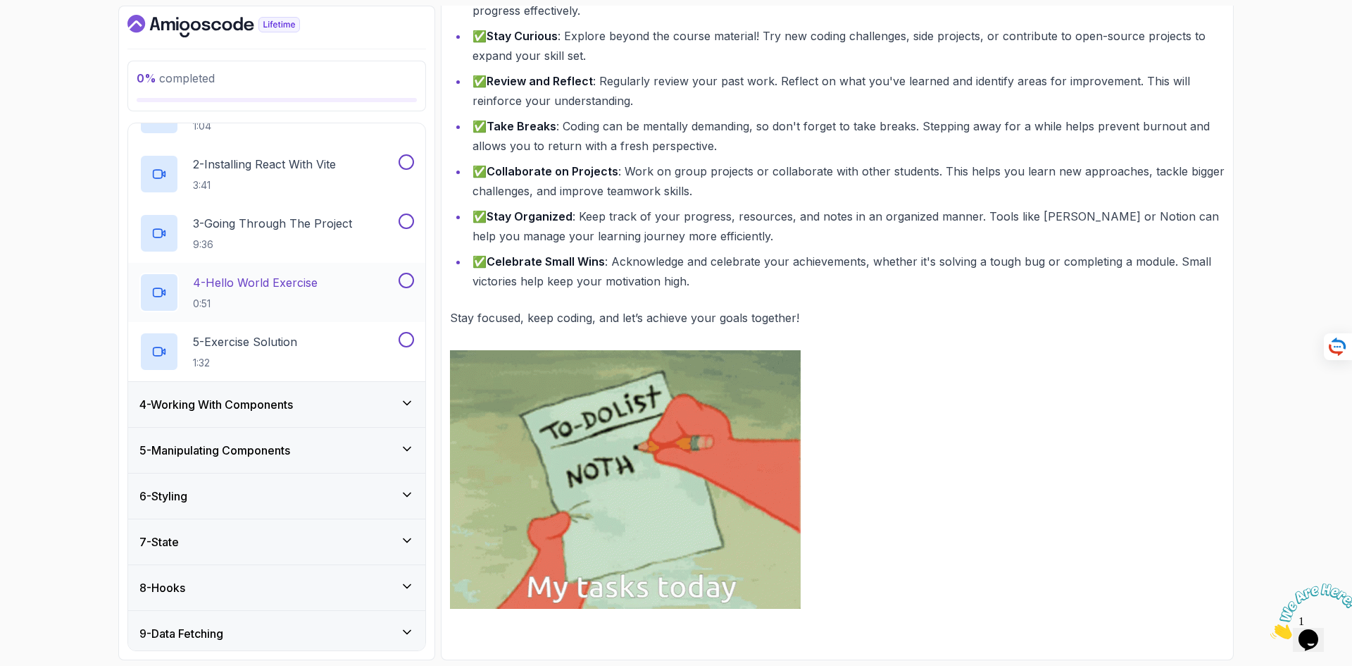
scroll to position [173, 0]
click at [321, 408] on div "4 - Working With Components" at bounding box center [276, 405] width 275 height 17
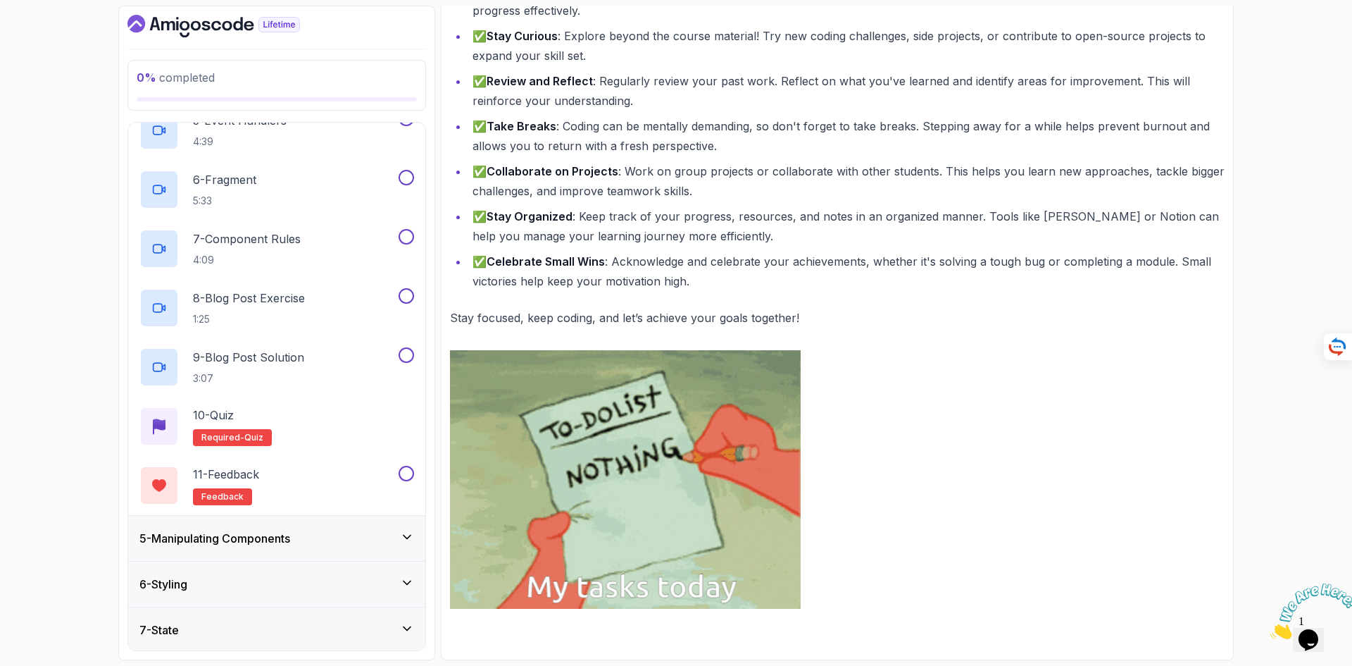
click at [295, 548] on div "5 - Manipulating Components" at bounding box center [276, 538] width 297 height 45
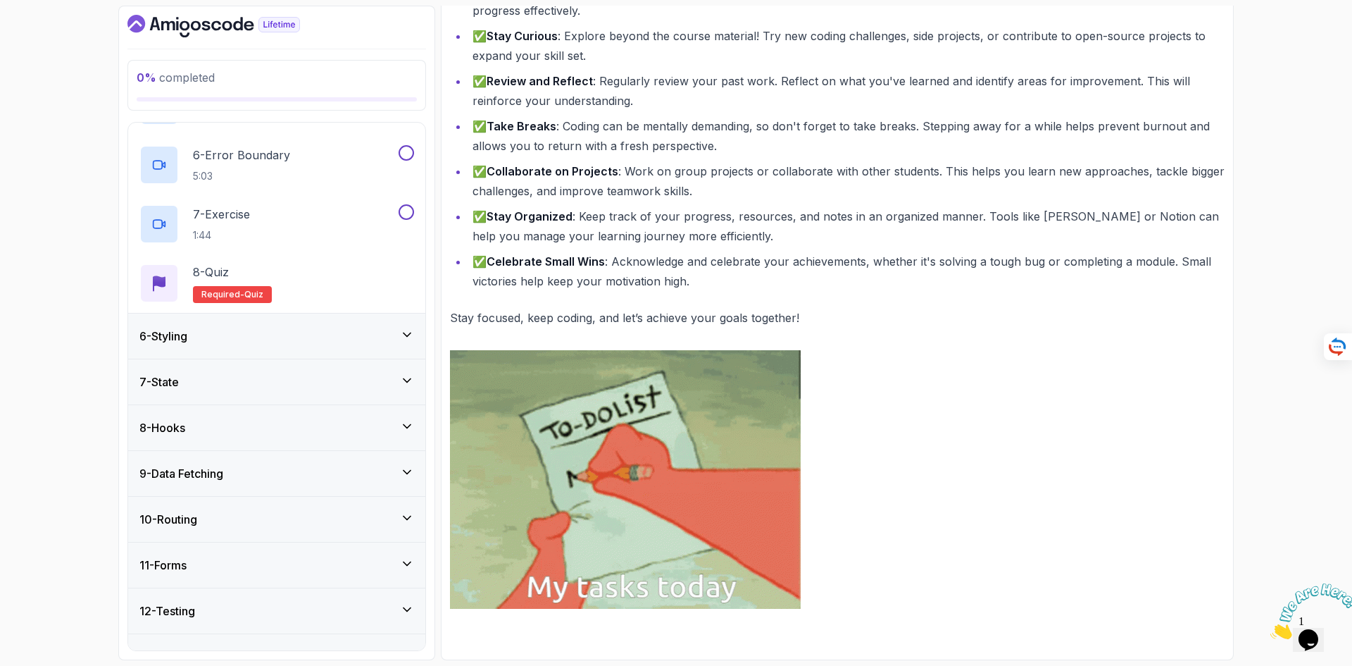
click at [307, 344] on div "6 - Styling" at bounding box center [276, 336] width 275 height 17
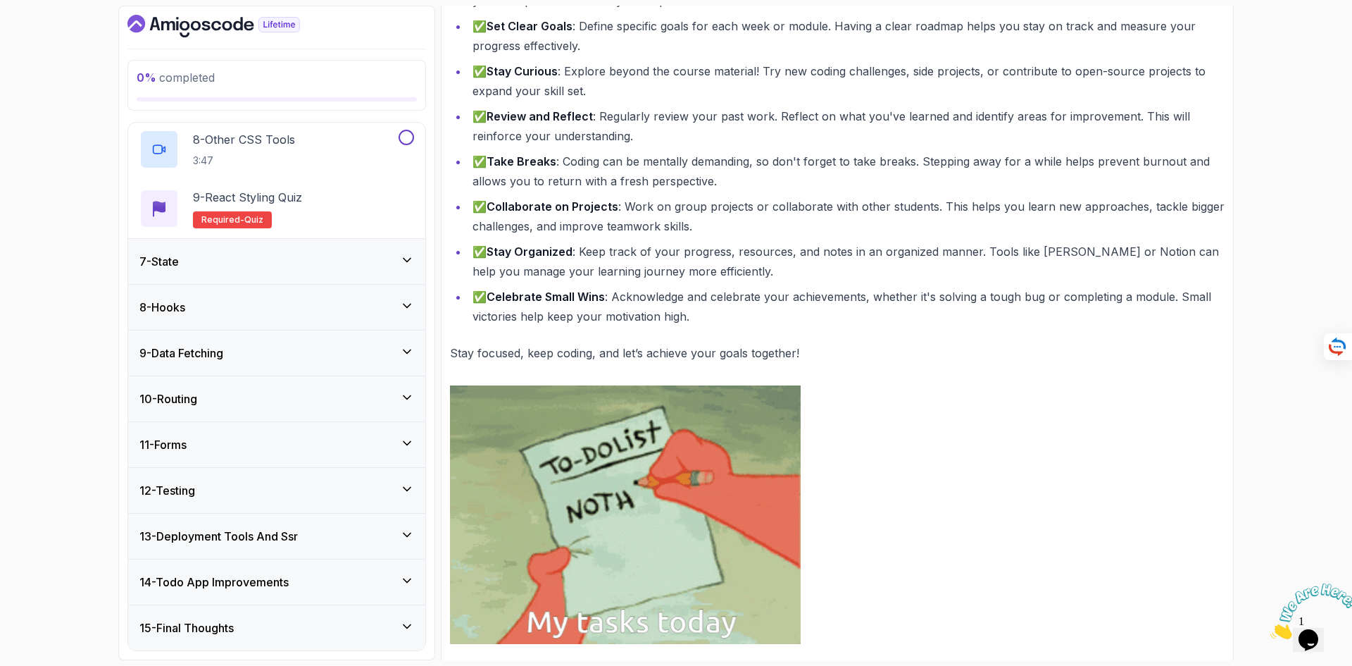
scroll to position [416, 0]
